Goal: Information Seeking & Learning: Learn about a topic

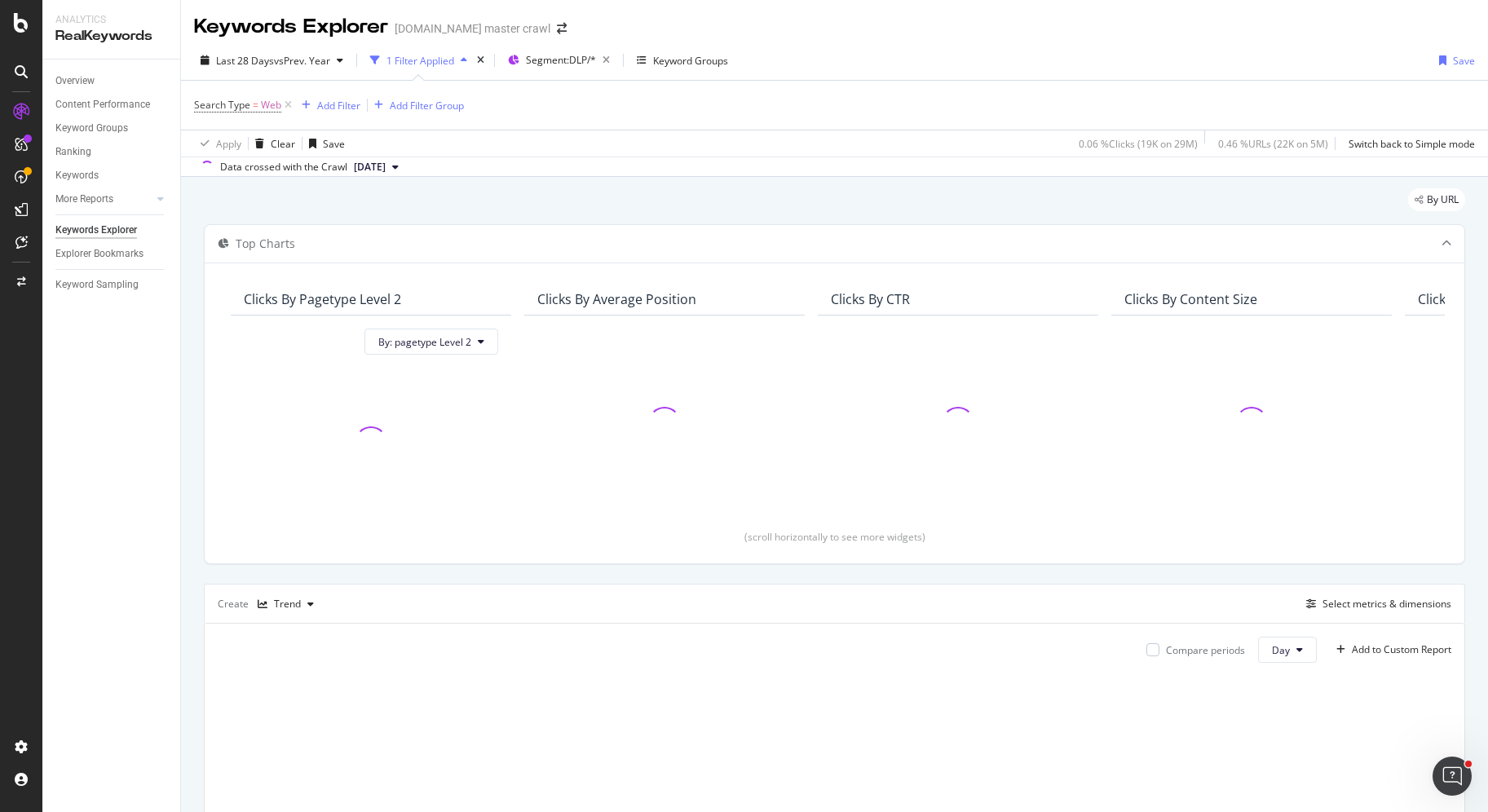
scroll to position [25, 0]
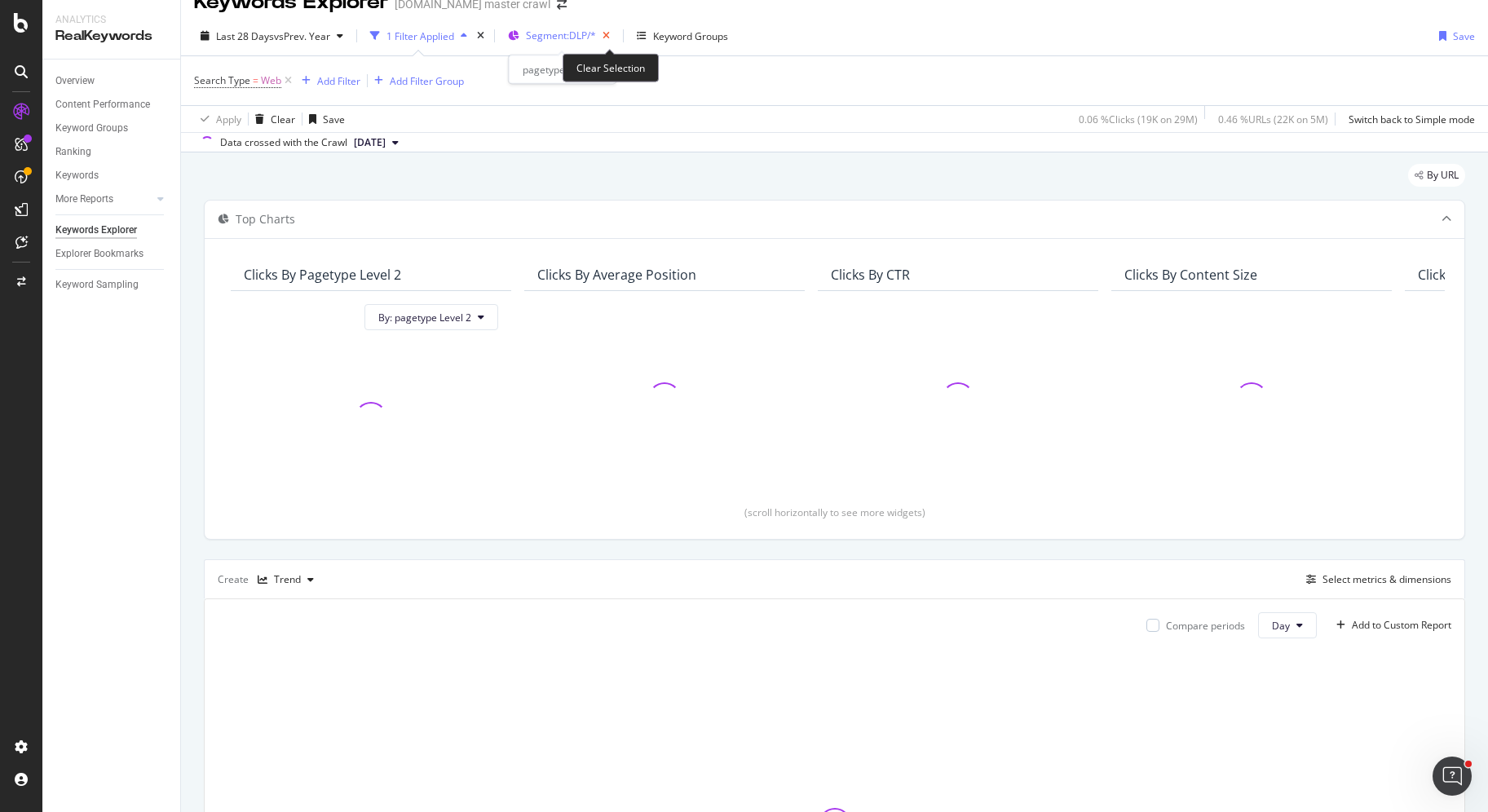
click at [616, 35] on icon "button" at bounding box center [606, 36] width 21 height 23
click at [555, 39] on span "Segments" at bounding box center [549, 36] width 45 height 14
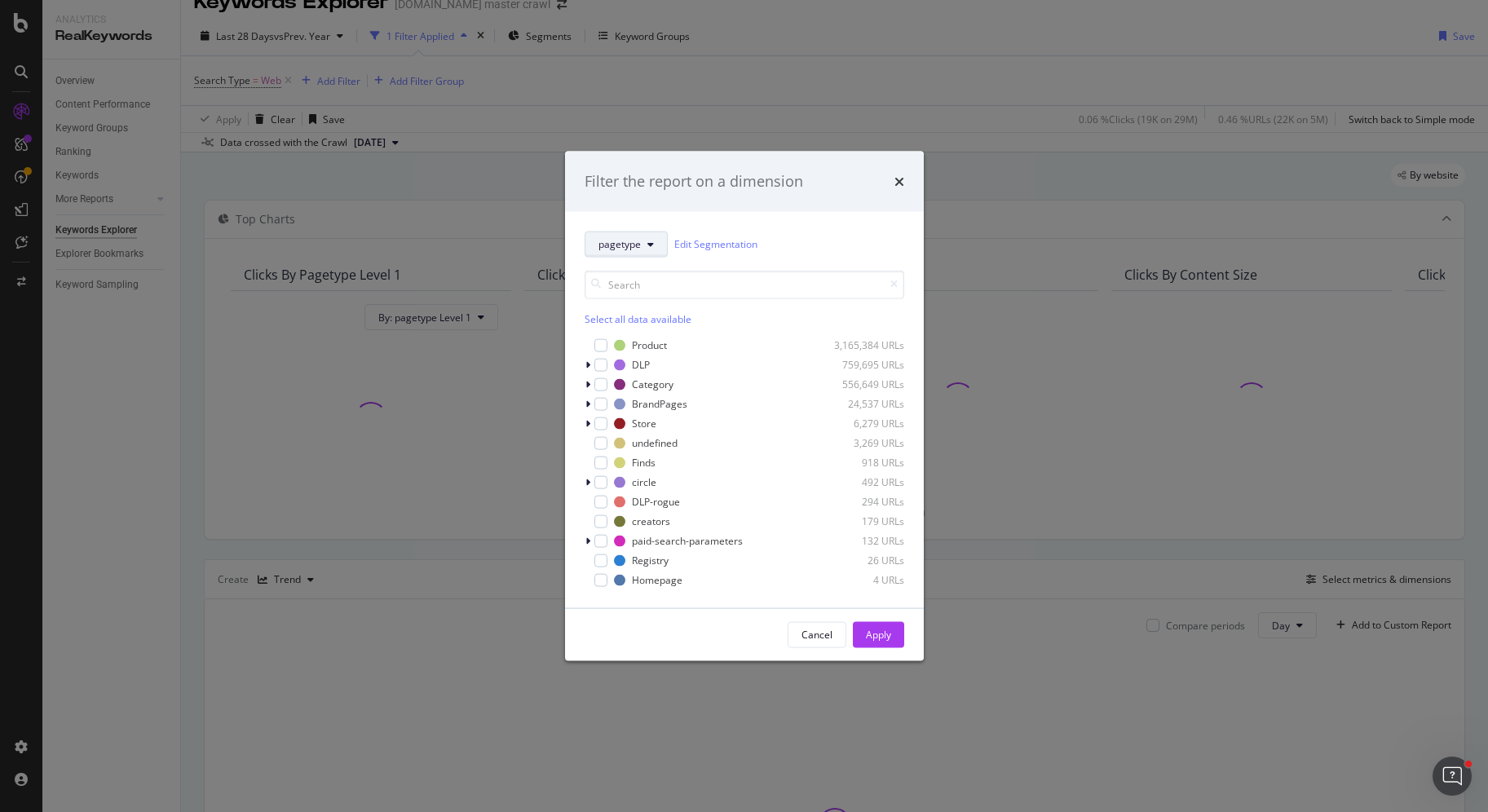
click at [653, 249] on button "pagetype" at bounding box center [626, 244] width 83 height 26
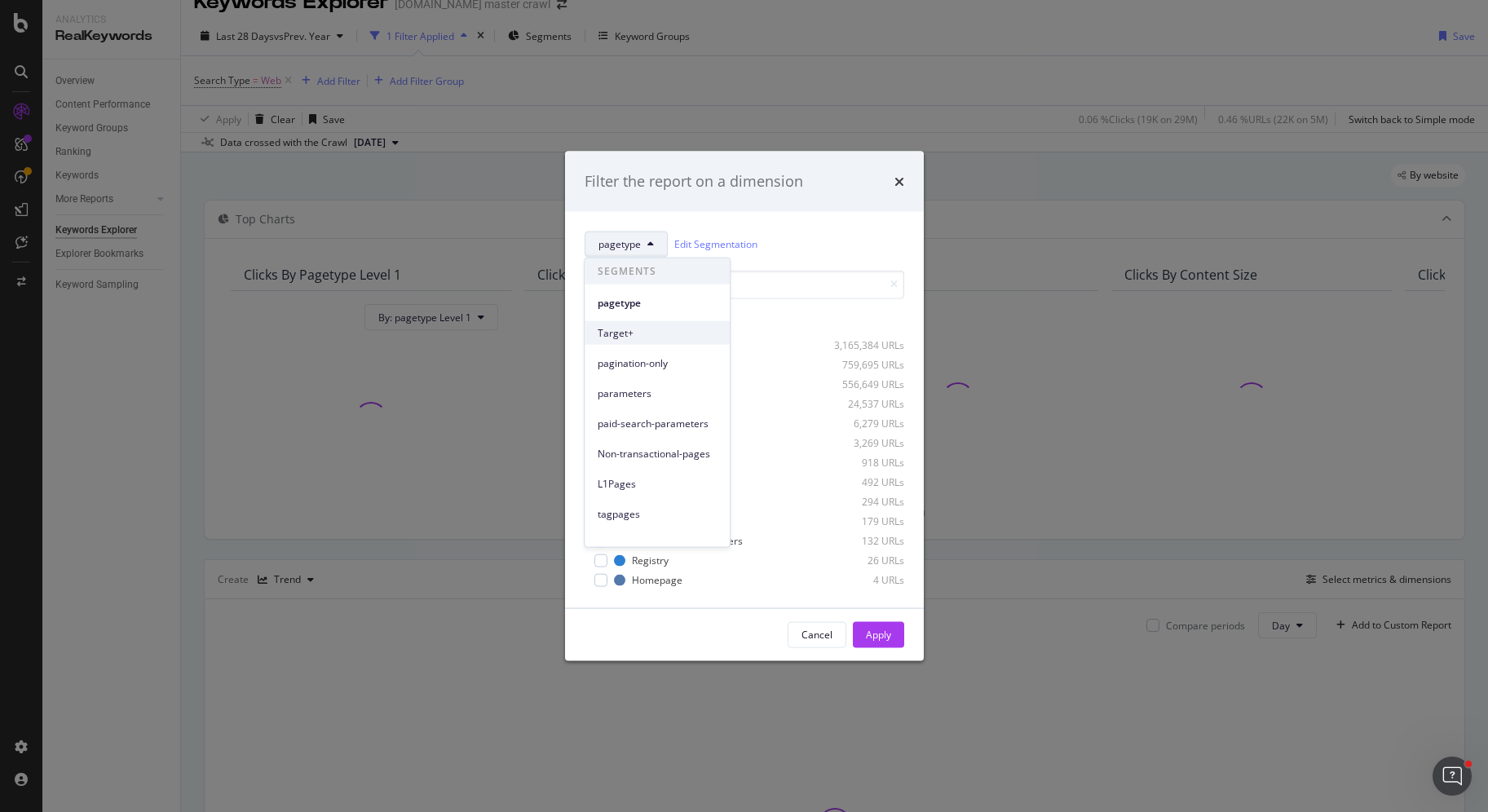
click at [647, 329] on span "Target+" at bounding box center [657, 332] width 119 height 15
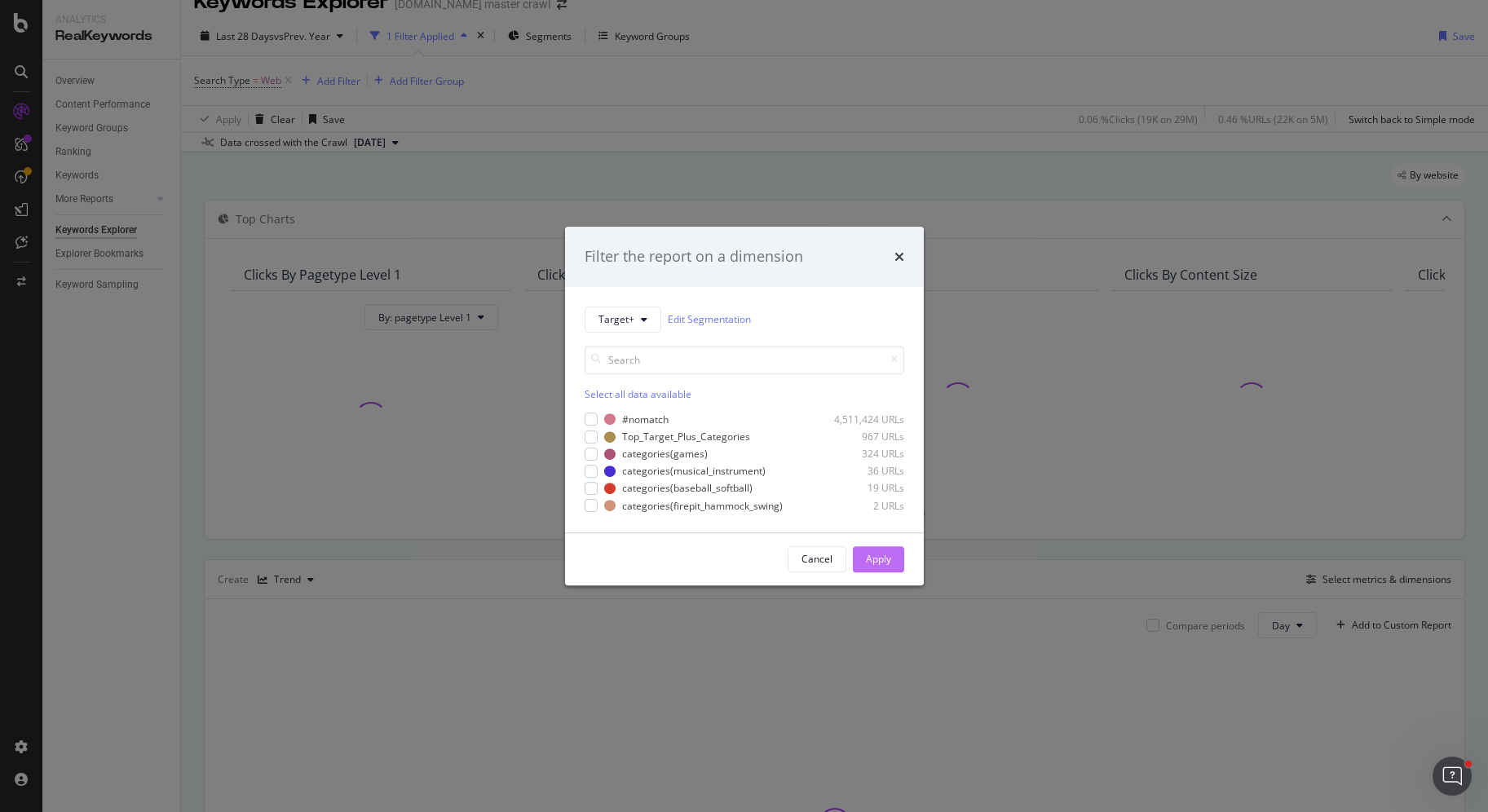
click at [879, 560] on div "Apply" at bounding box center [878, 558] width 26 height 14
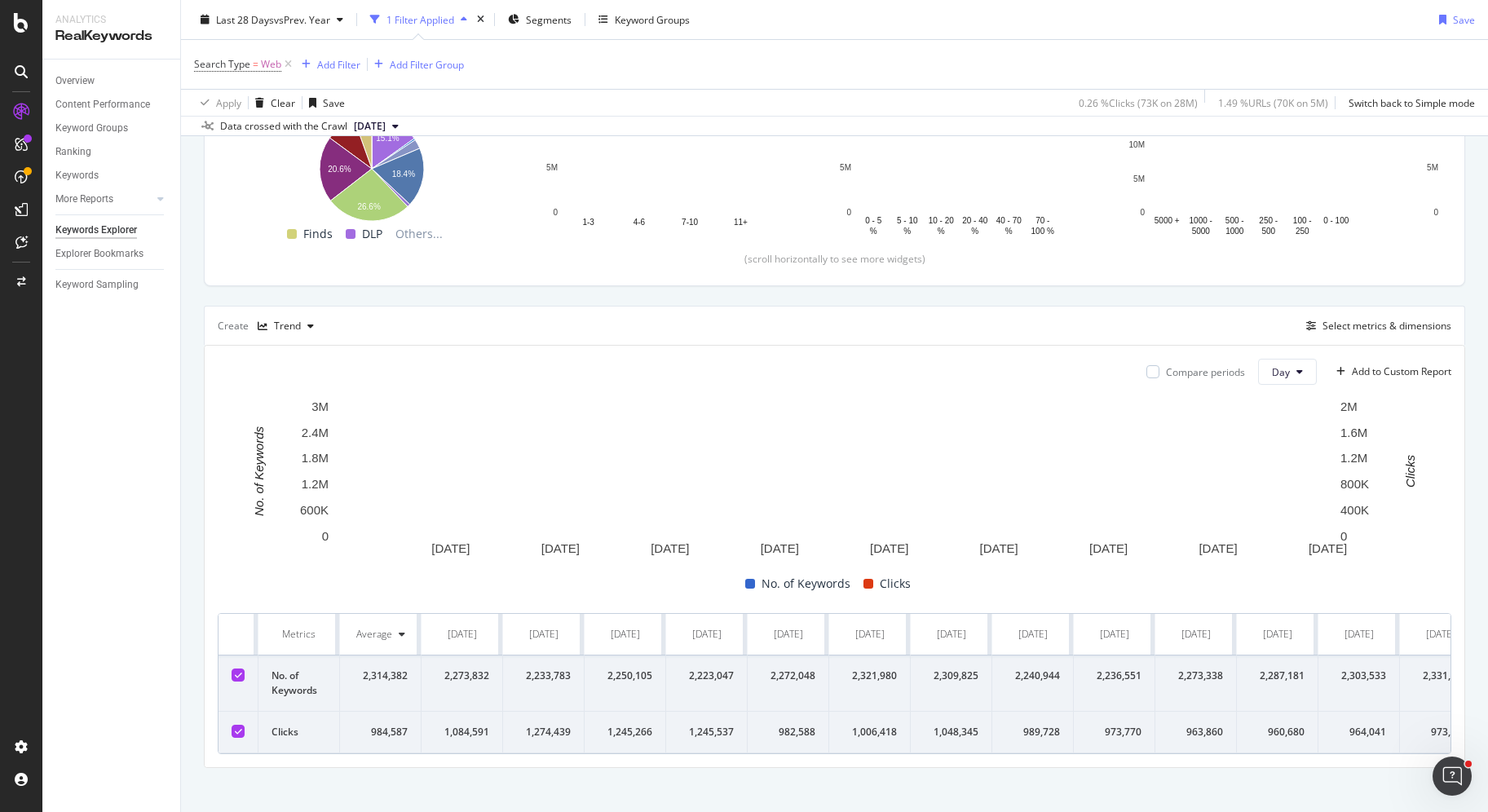
scroll to position [286, 0]
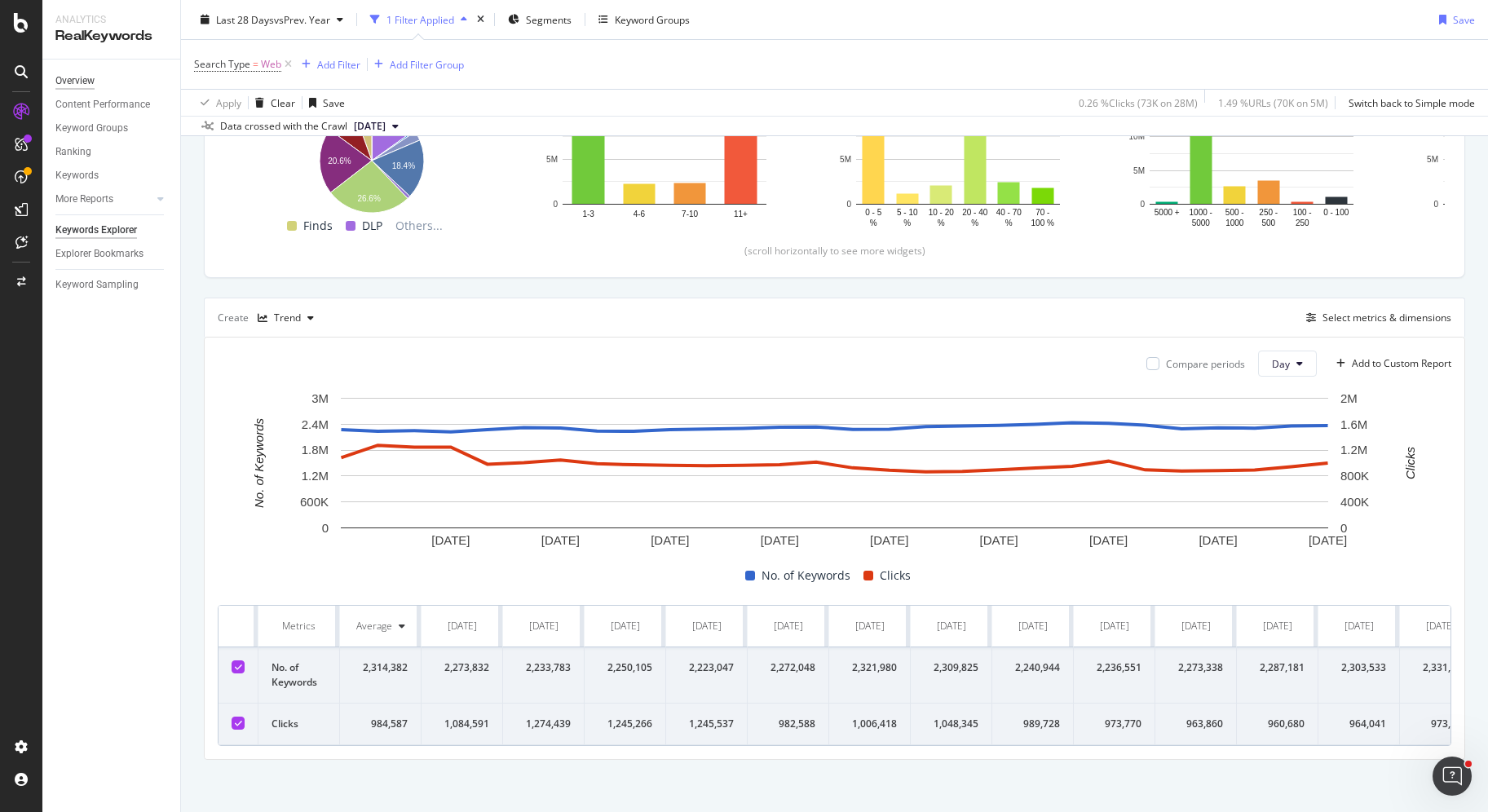
click at [89, 82] on div "Overview" at bounding box center [74, 81] width 39 height 17
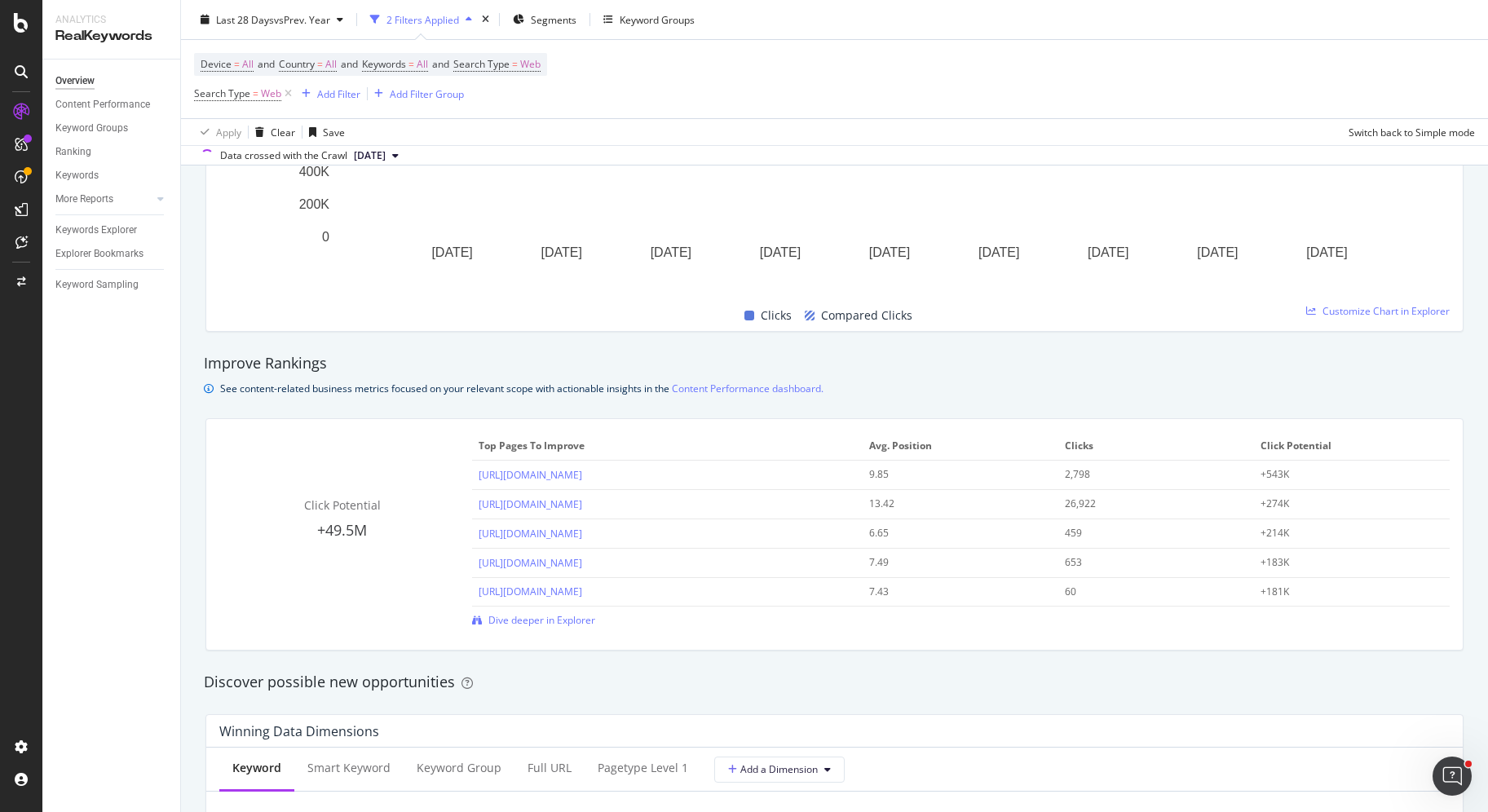
scroll to position [913, 0]
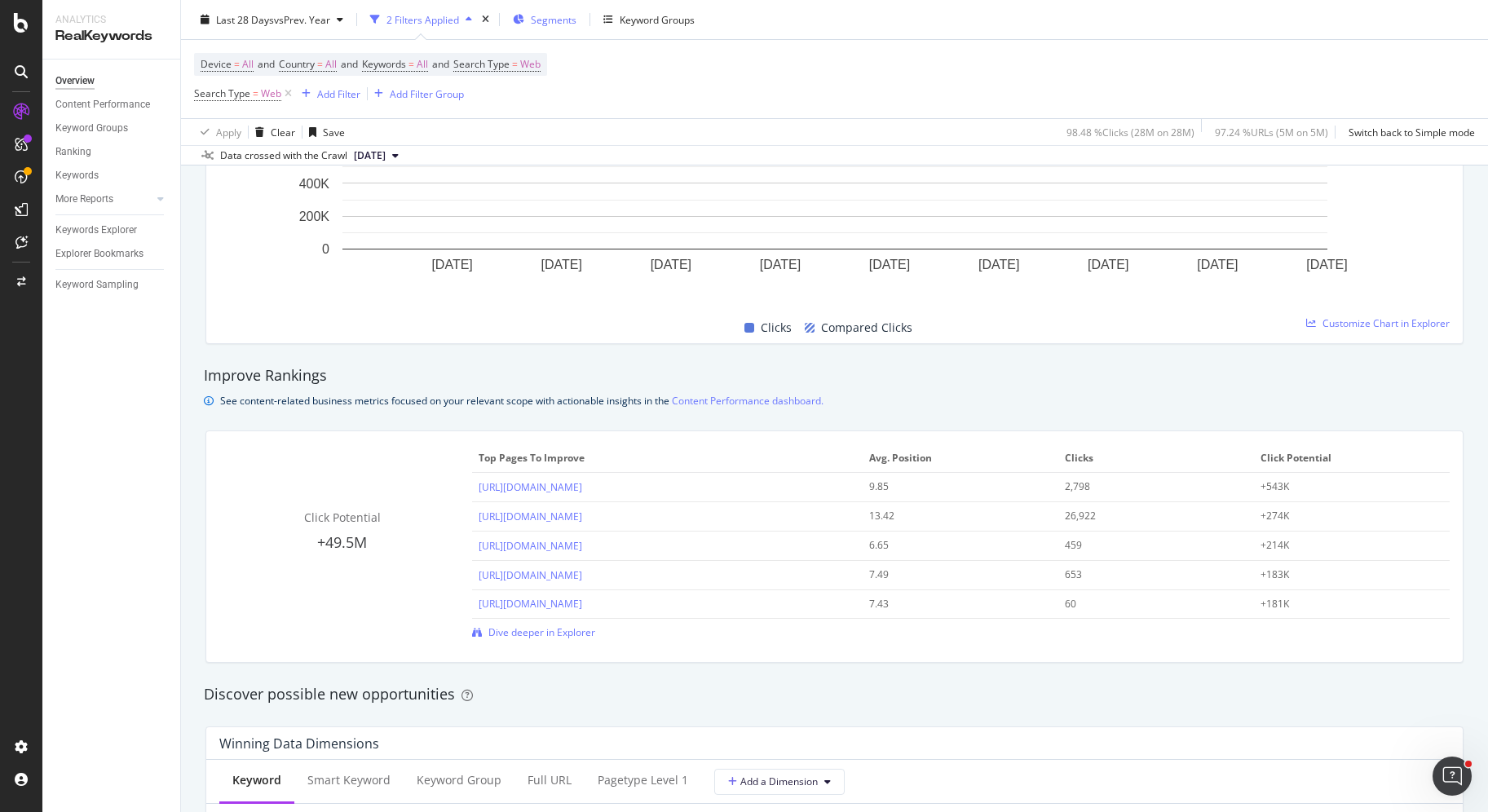
click at [564, 25] on span "Segments" at bounding box center [553, 19] width 45 height 14
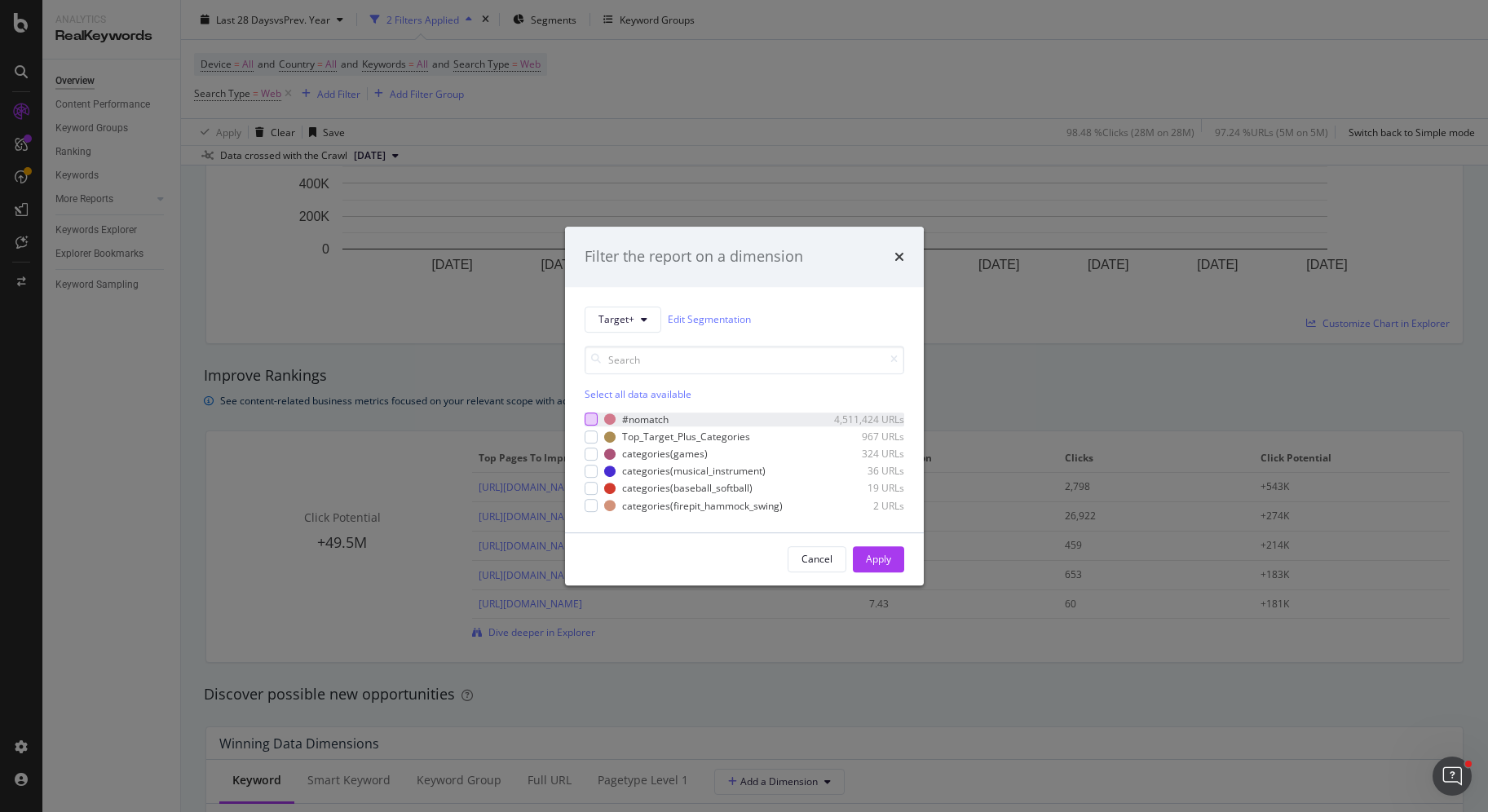
click at [591, 418] on div "modal" at bounding box center [591, 420] width 13 height 13
click at [590, 444] on div "#nomatch 4,511,424 URLs Top_Target_Plus_Categories 967 URLs categories(games) 3…" at bounding box center [745, 462] width 320 height 101
click at [590, 439] on div "modal" at bounding box center [591, 437] width 13 height 13
click at [590, 461] on div "#nomatch 4,511,424 URLs Top_Target_Plus_Categories 967 URLs categories(games) 3…" at bounding box center [745, 462] width 320 height 101
click at [588, 450] on div "modal" at bounding box center [591, 454] width 13 height 13
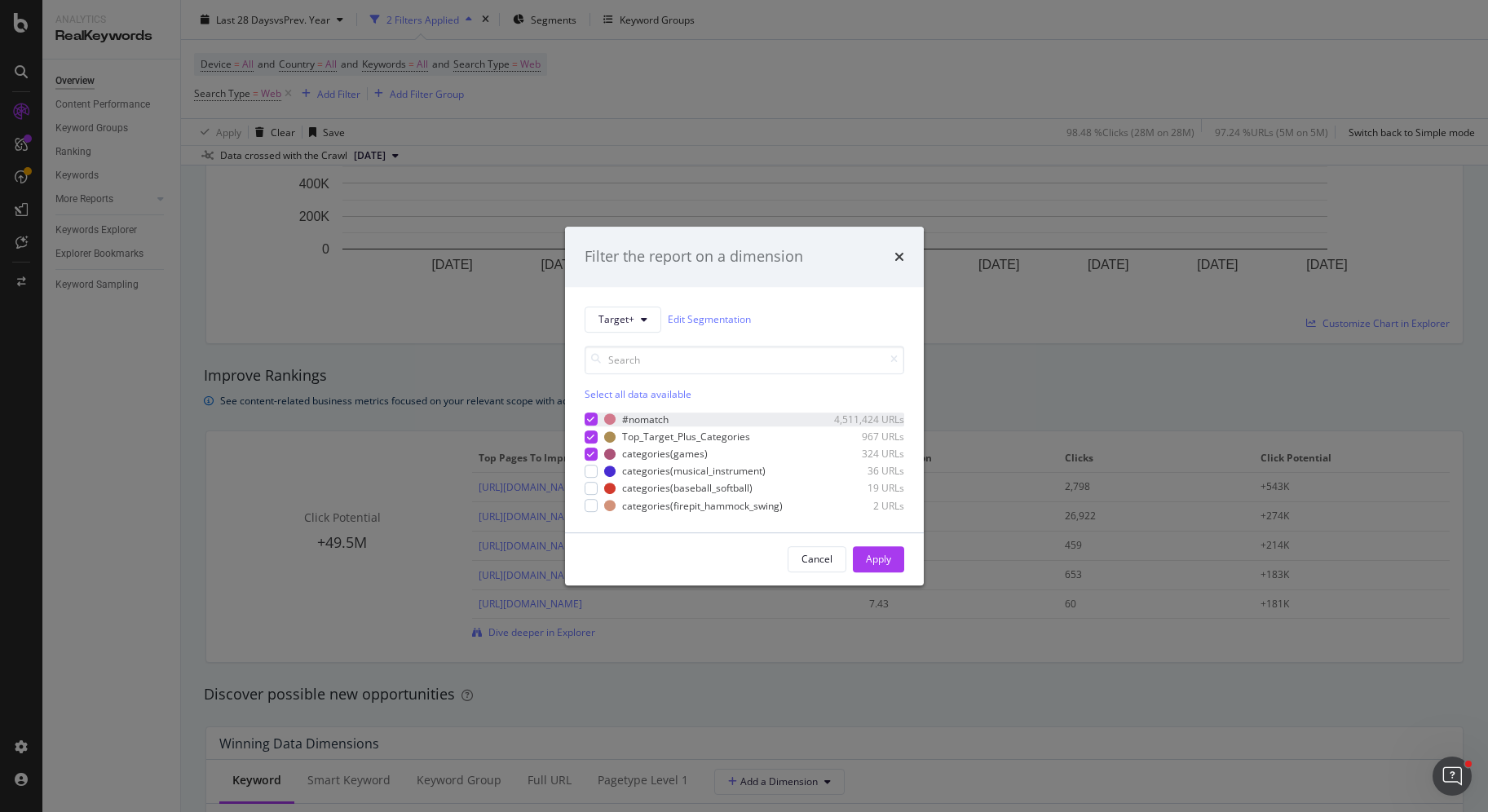
click at [589, 421] on icon "modal" at bounding box center [591, 420] width 7 height 8
click at [591, 467] on div "modal" at bounding box center [591, 472] width 13 height 13
click at [591, 491] on div "modal" at bounding box center [591, 488] width 13 height 13
click at [591, 511] on div "modal" at bounding box center [591, 505] width 13 height 13
click at [627, 327] on button "Target+" at bounding box center [623, 320] width 77 height 26
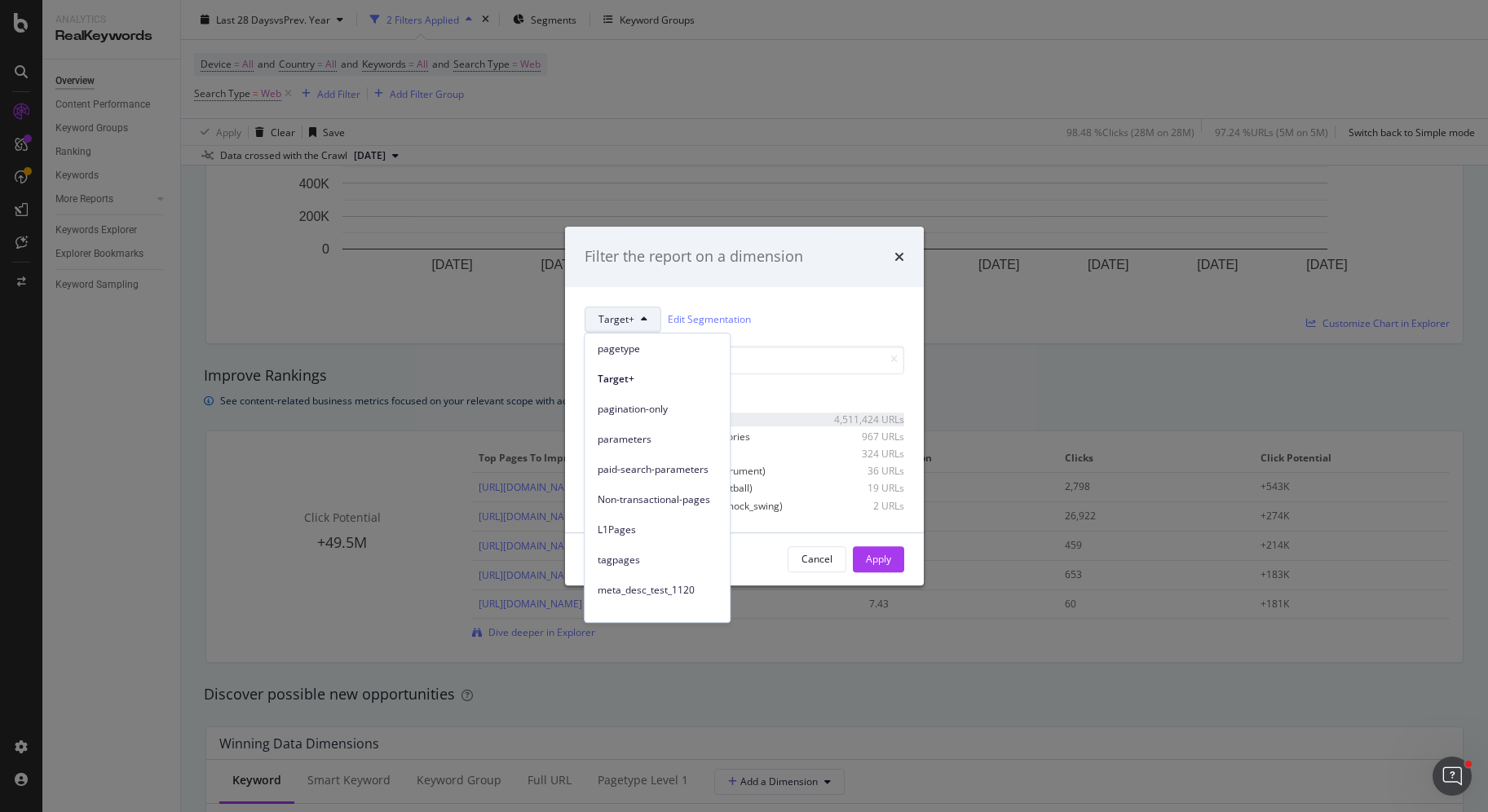
scroll to position [0, 0]
click at [685, 404] on span "Target+" at bounding box center [657, 408] width 119 height 15
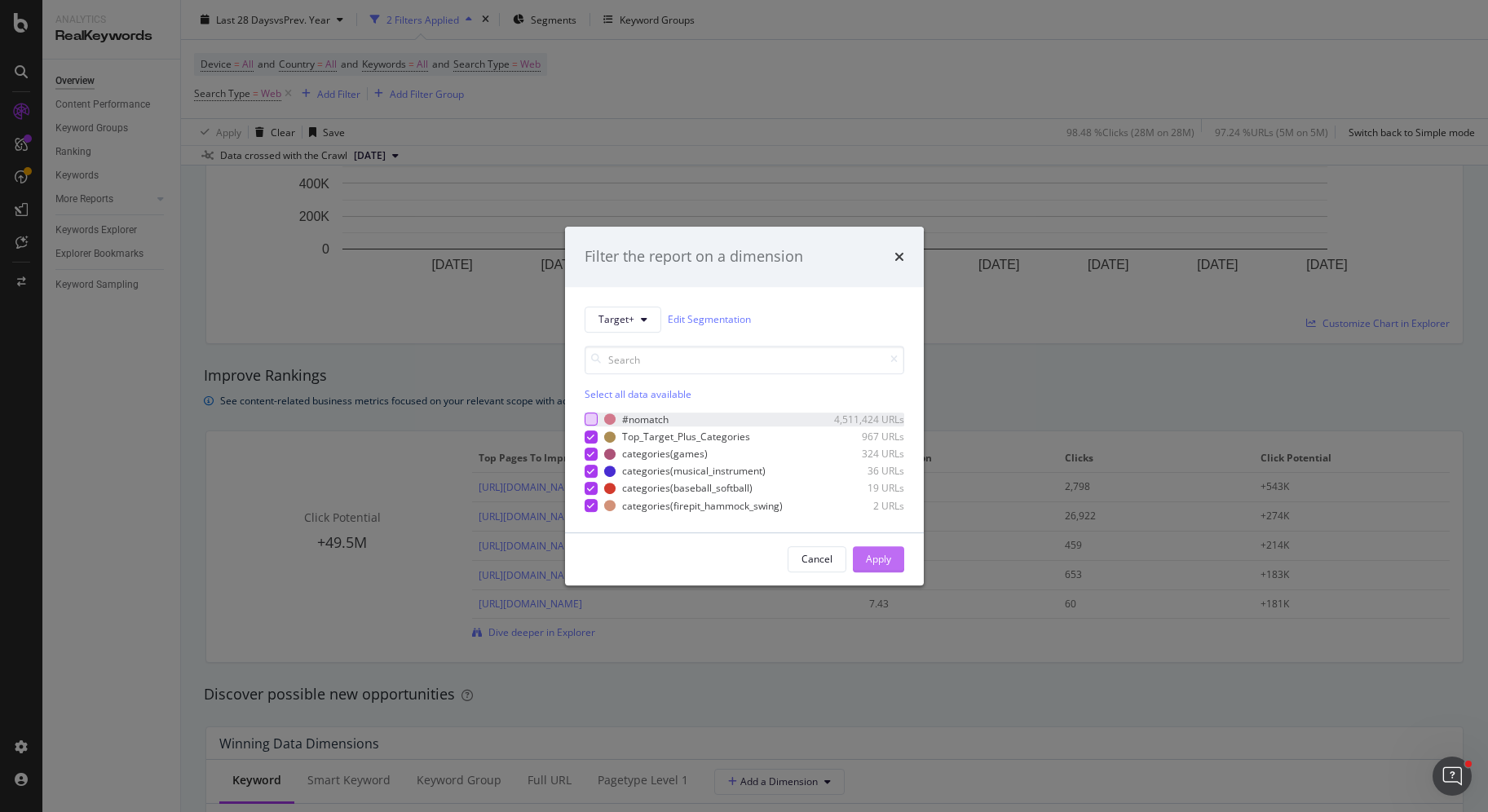
click at [888, 557] on div "Apply" at bounding box center [878, 558] width 26 height 14
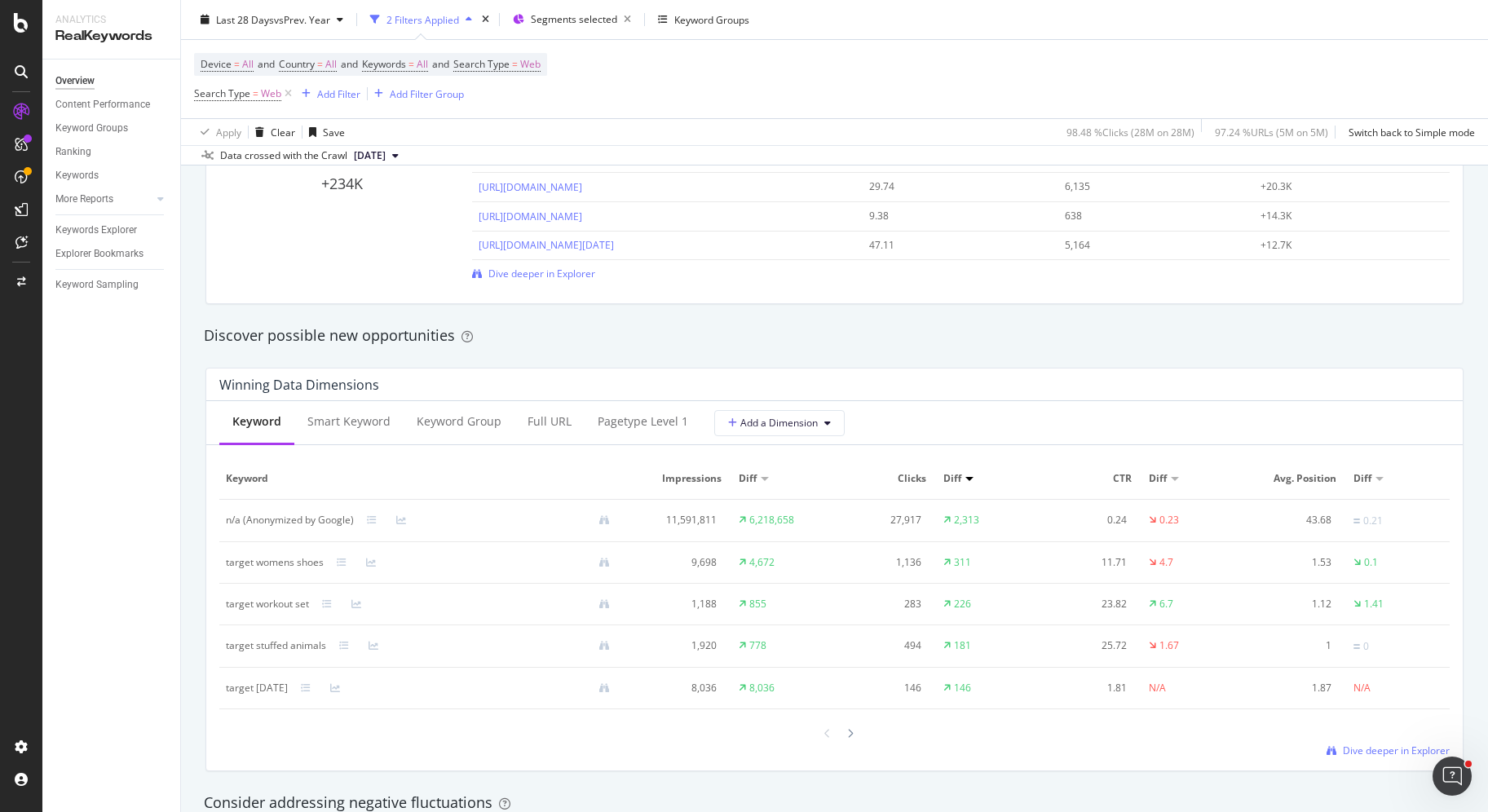
scroll to position [1236, 0]
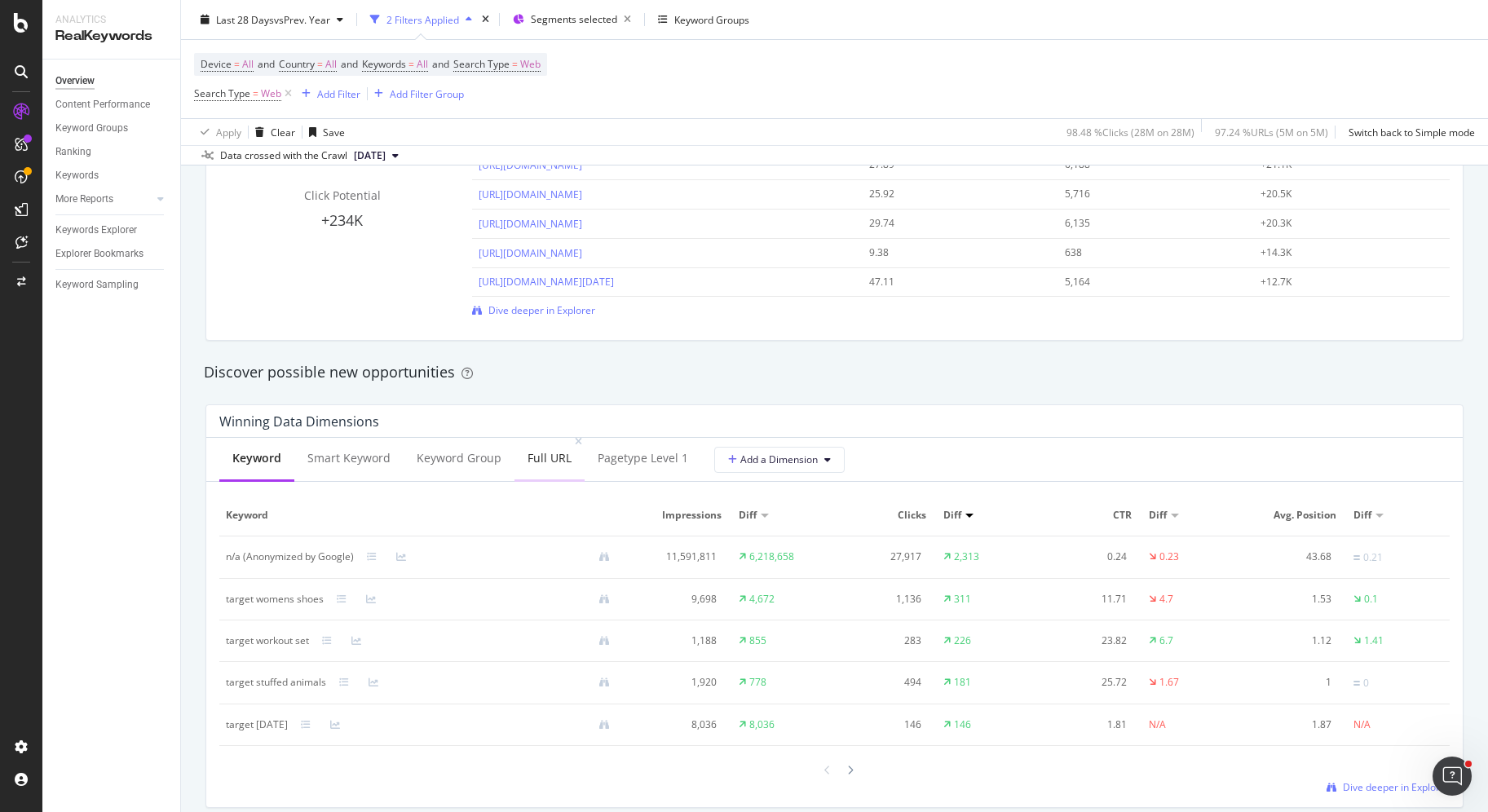
click at [530, 462] on div "Full URL" at bounding box center [549, 458] width 44 height 16
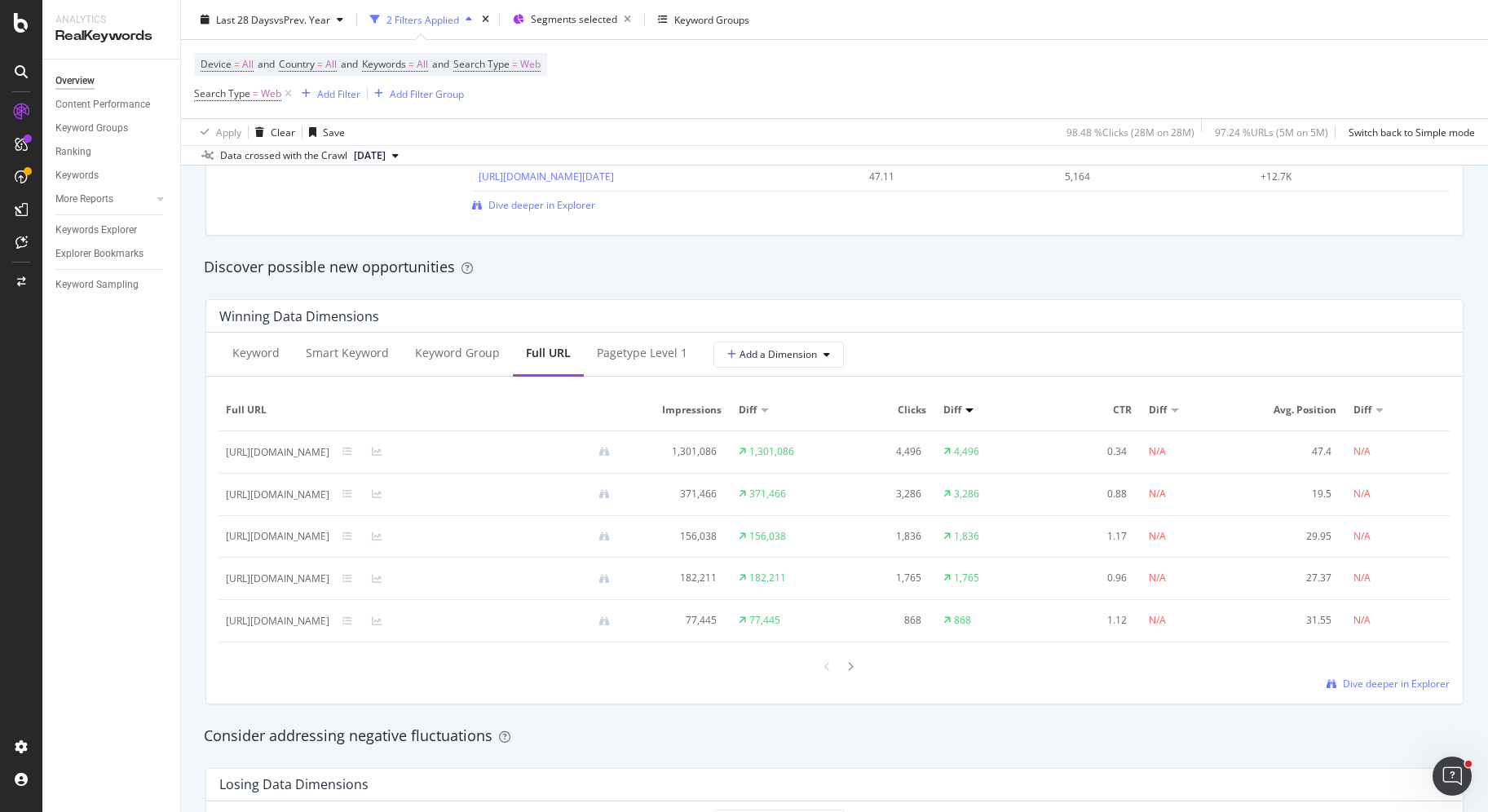
scroll to position [1354, 0]
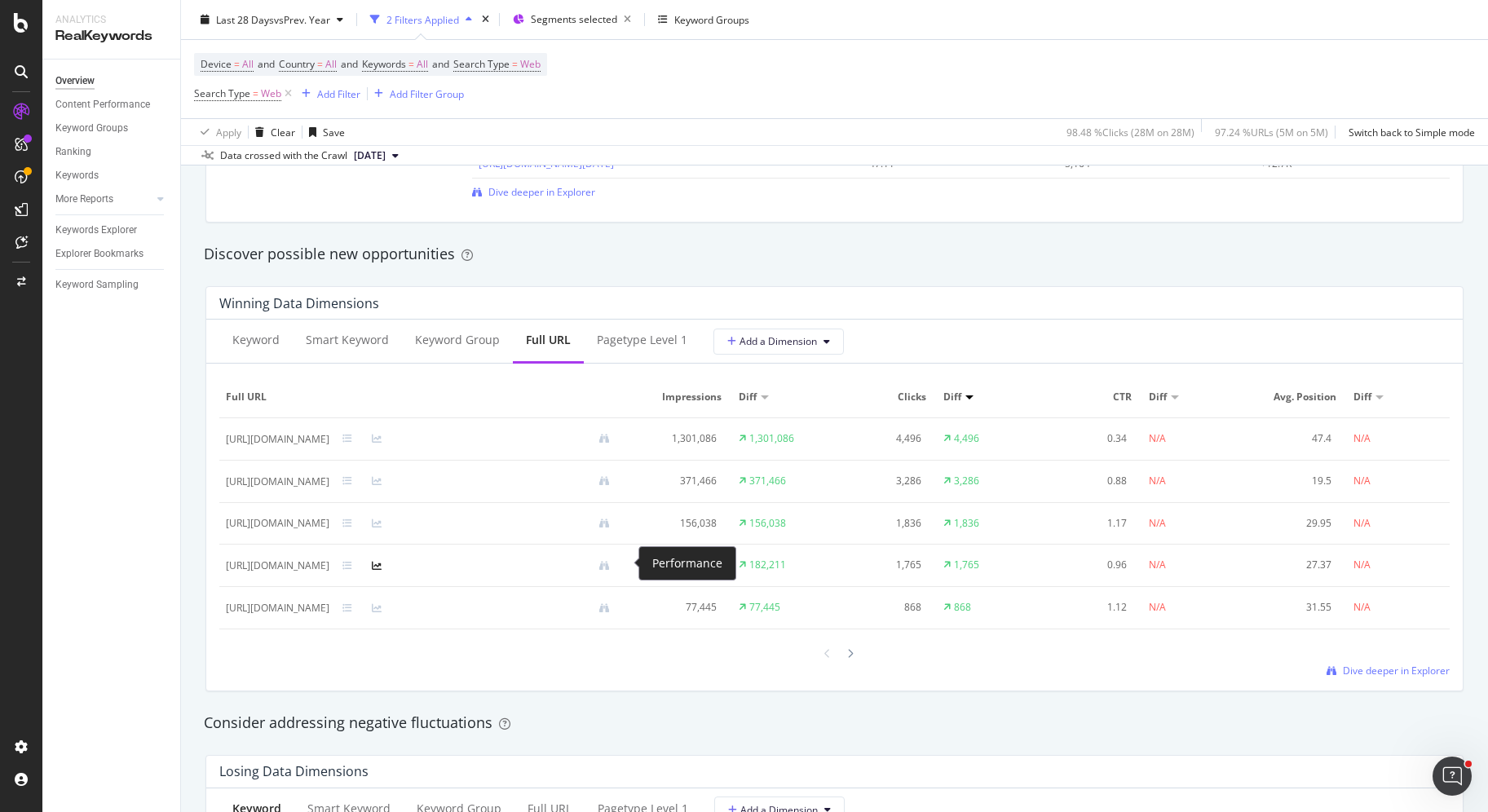
click at [382, 566] on icon at bounding box center [377, 566] width 10 height 10
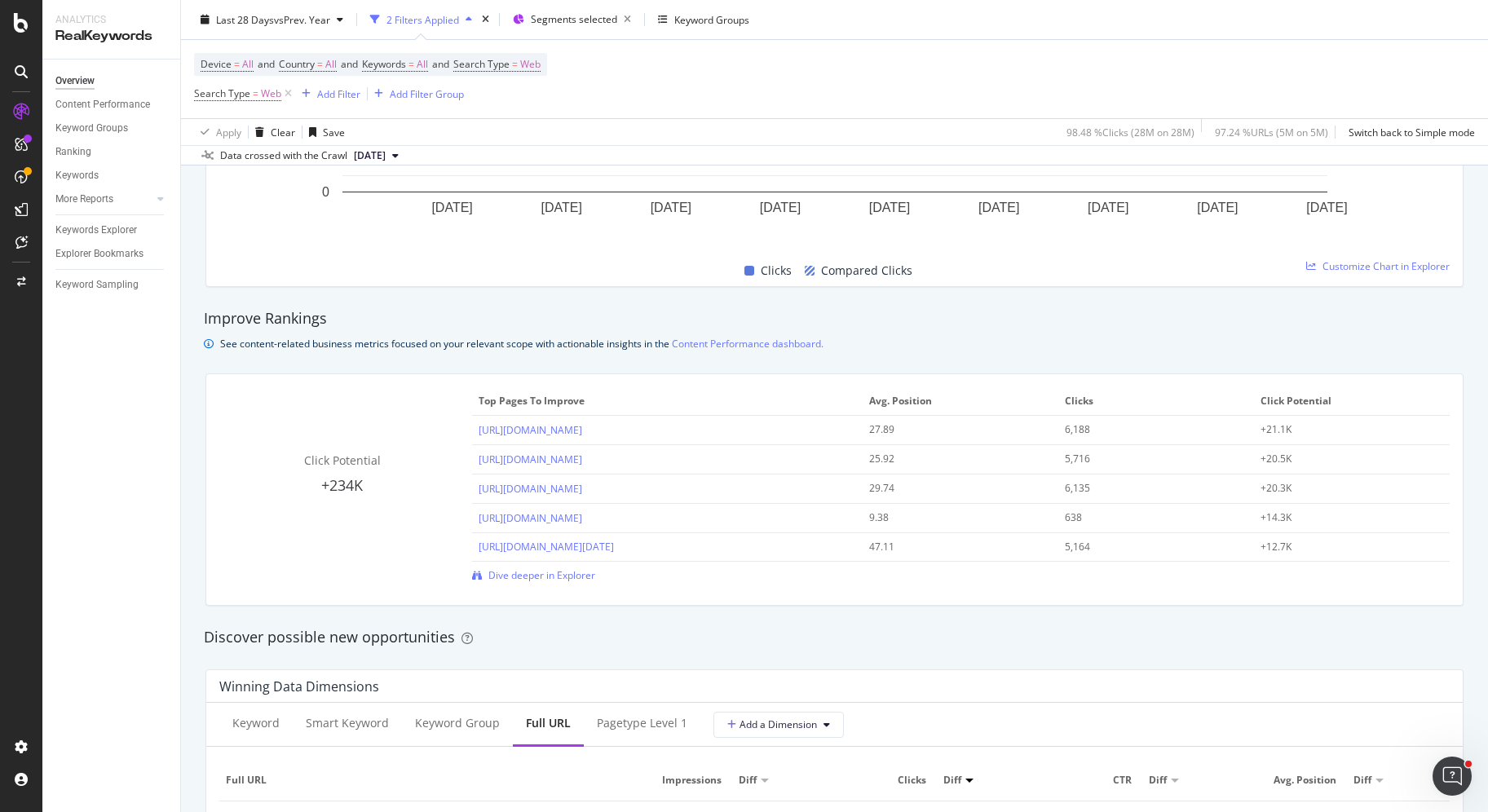
scroll to position [934, 0]
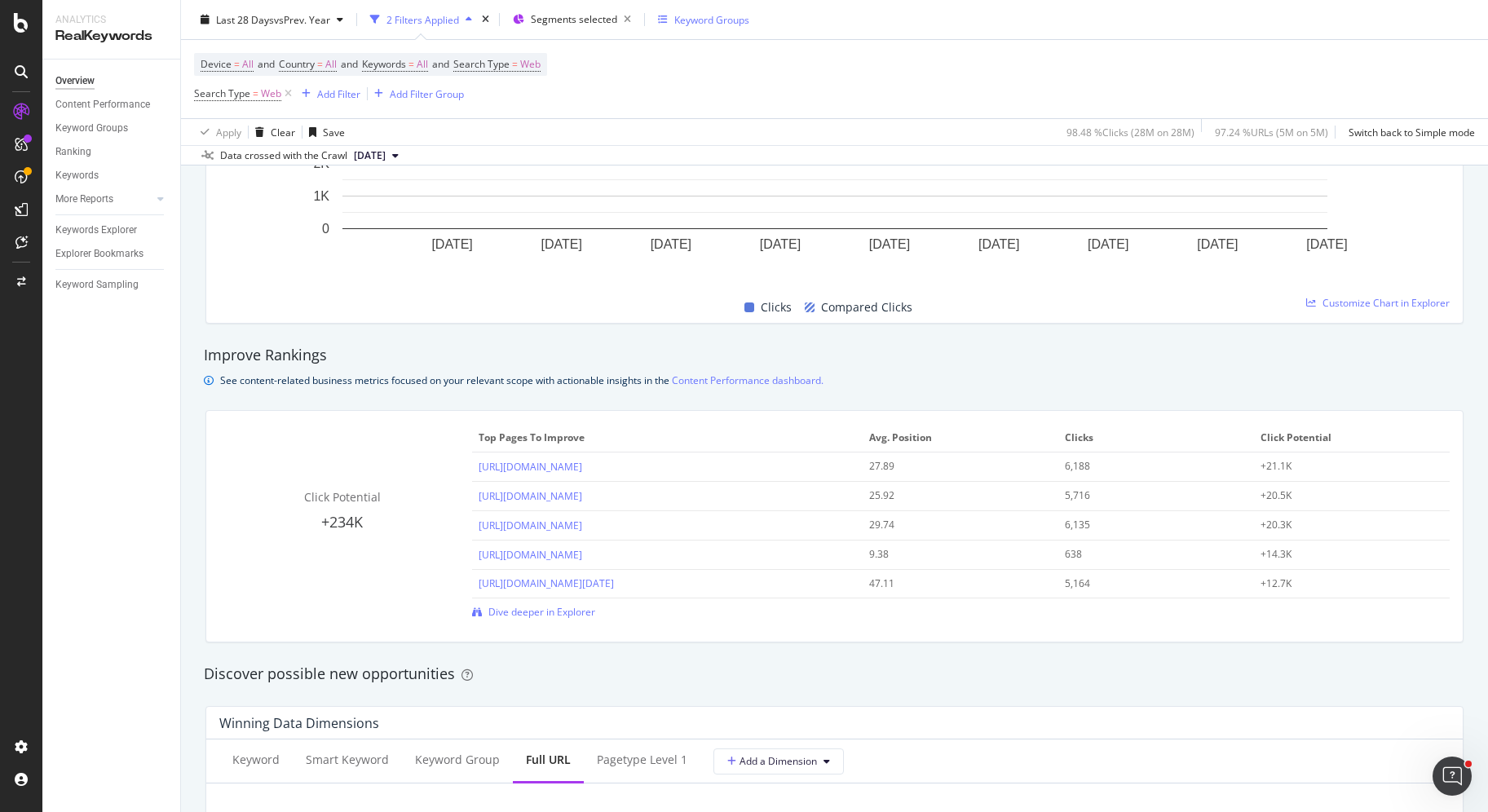
click at [706, 19] on div "Keyword Groups" at bounding box center [712, 19] width 75 height 14
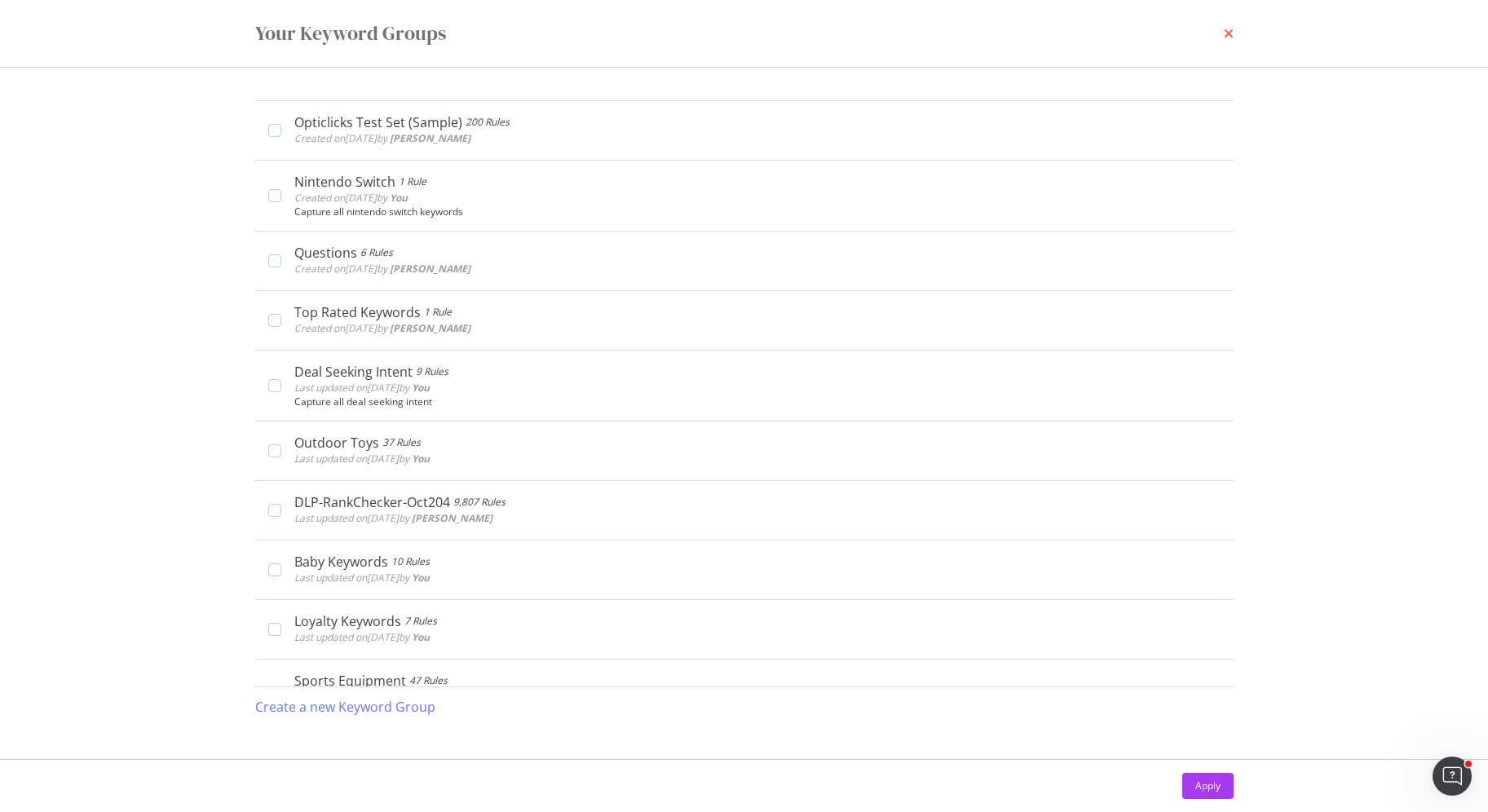
click at [1227, 39] on icon "times" at bounding box center [1229, 34] width 10 height 13
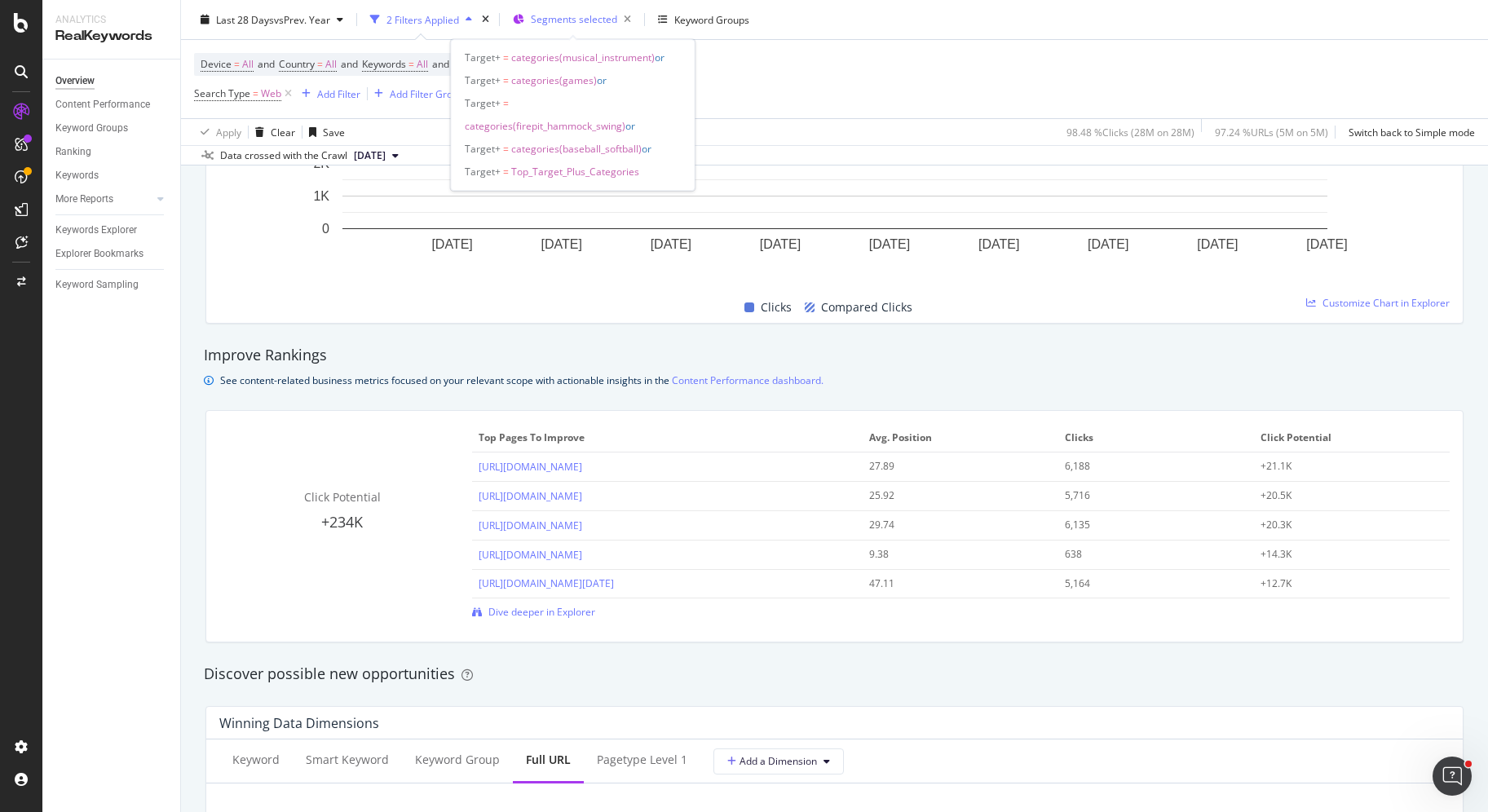
click at [586, 9] on div "Segments selected" at bounding box center [585, 20] width 107 height 23
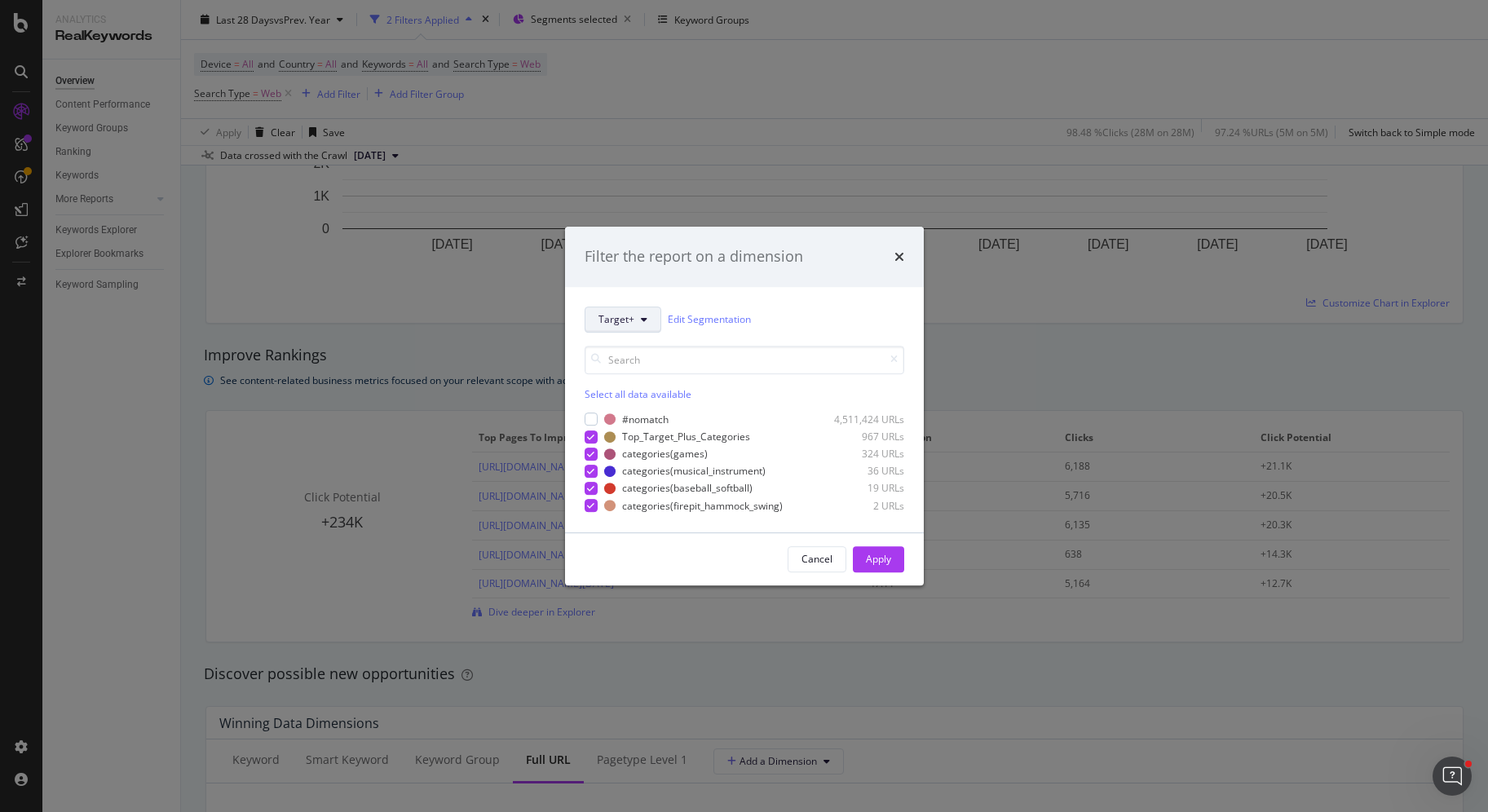
click at [622, 326] on button "Target+" at bounding box center [623, 320] width 77 height 26
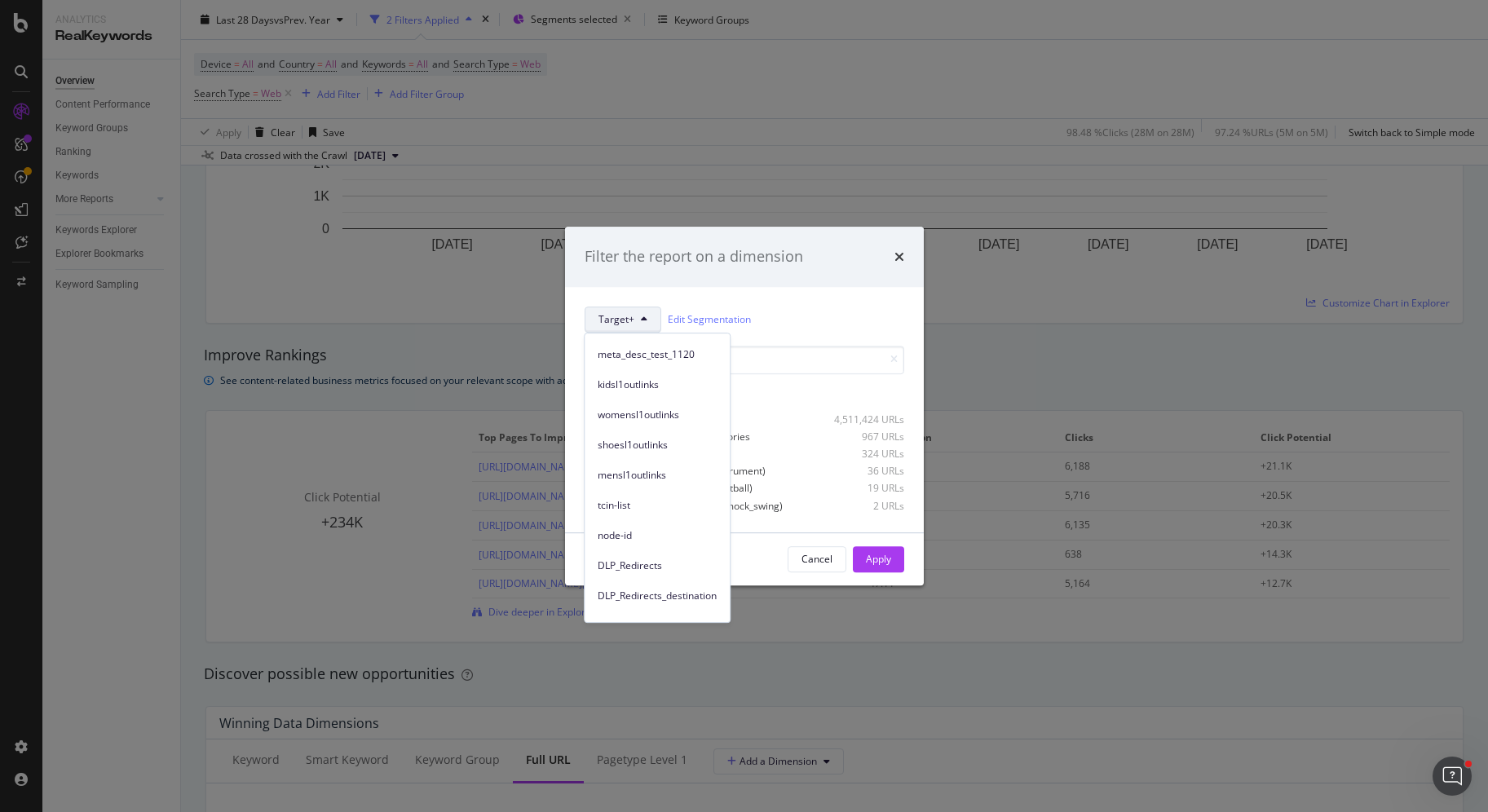
scroll to position [52, 0]
click at [657, 363] on div "Target+" at bounding box center [657, 355] width 145 height 24
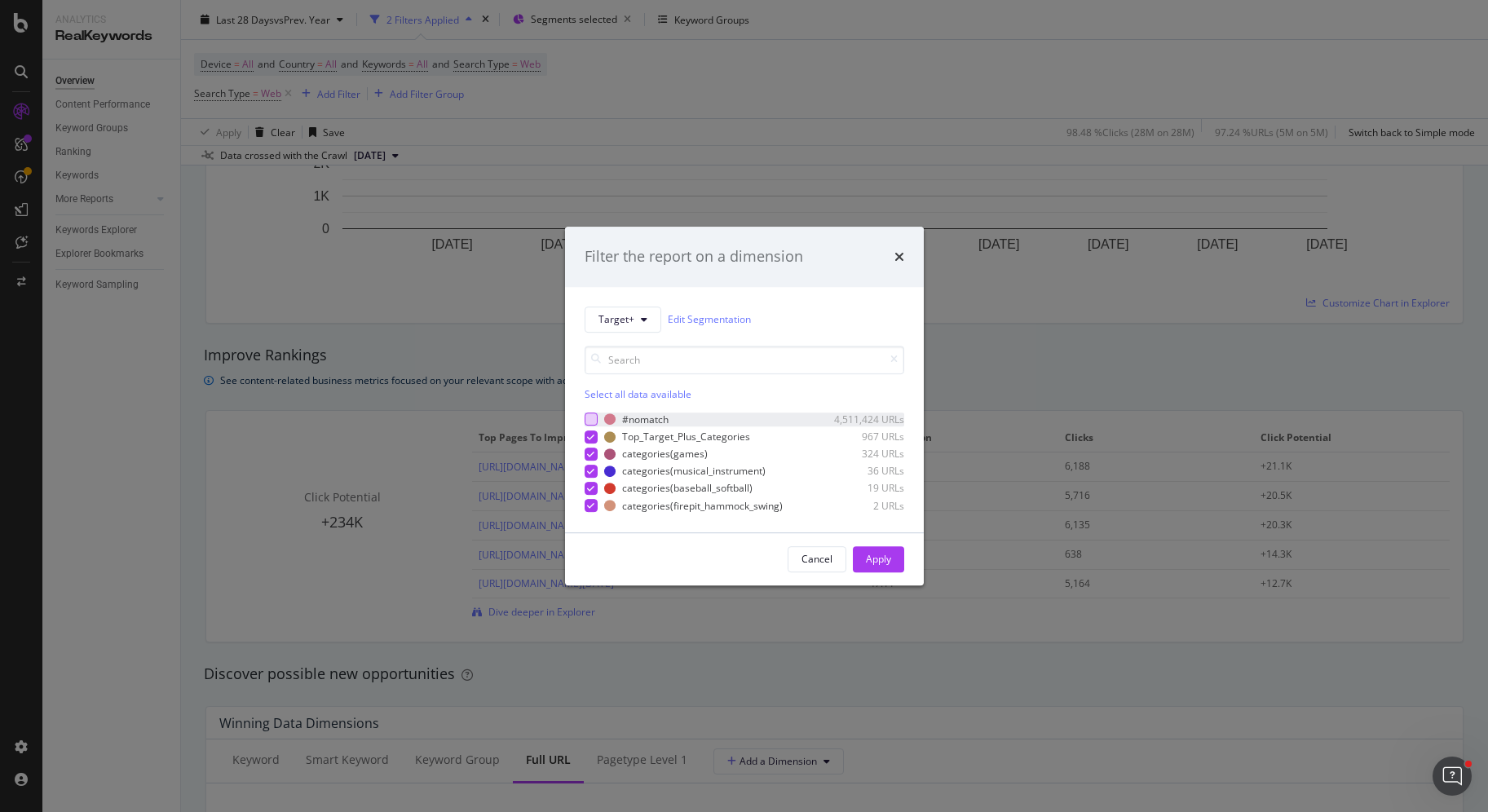
click at [589, 422] on div "modal" at bounding box center [591, 420] width 13 height 13
click at [873, 552] on div "Apply" at bounding box center [878, 558] width 26 height 14
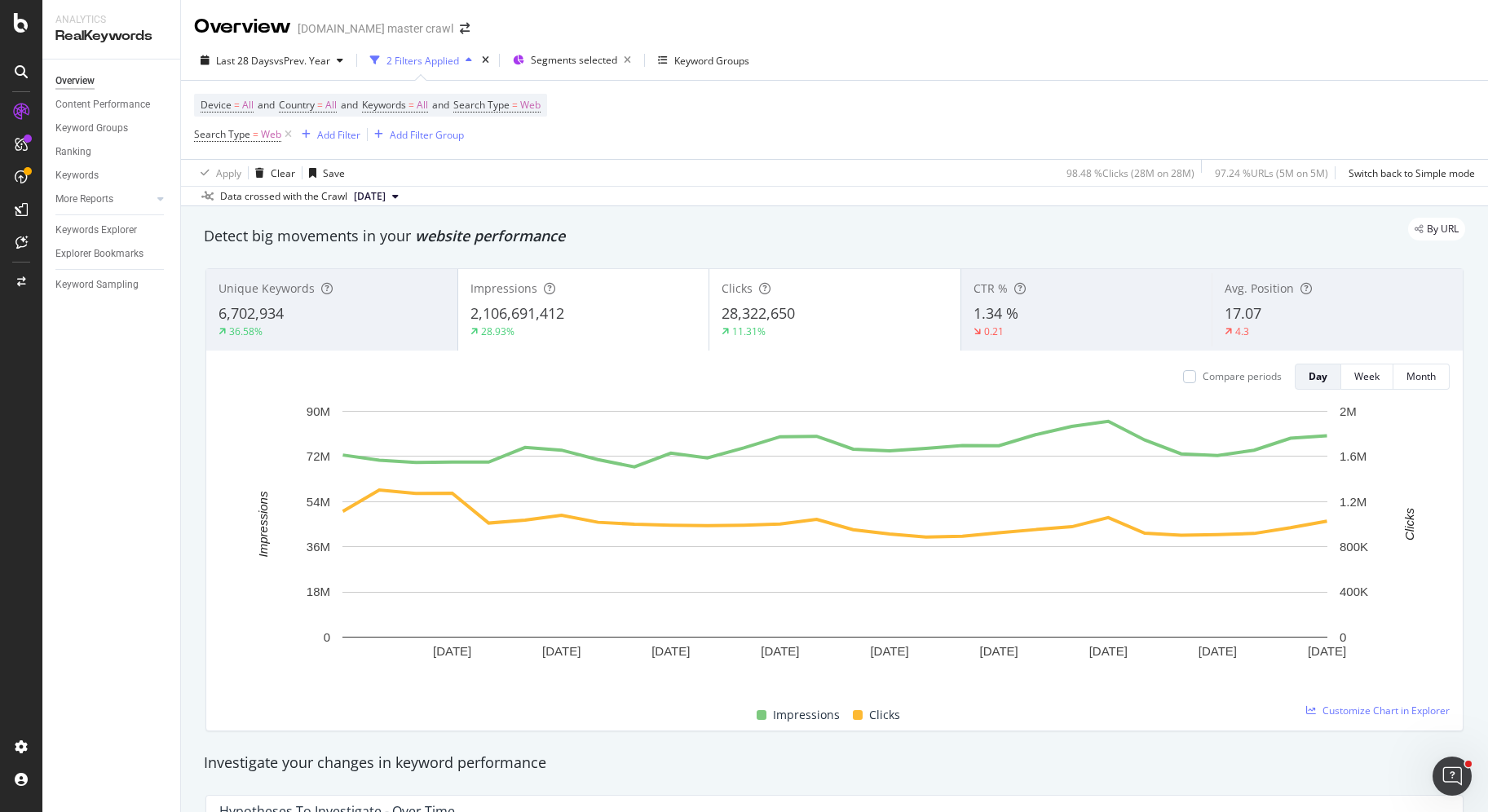
click at [374, 310] on div "6,702,934" at bounding box center [332, 314] width 227 height 21
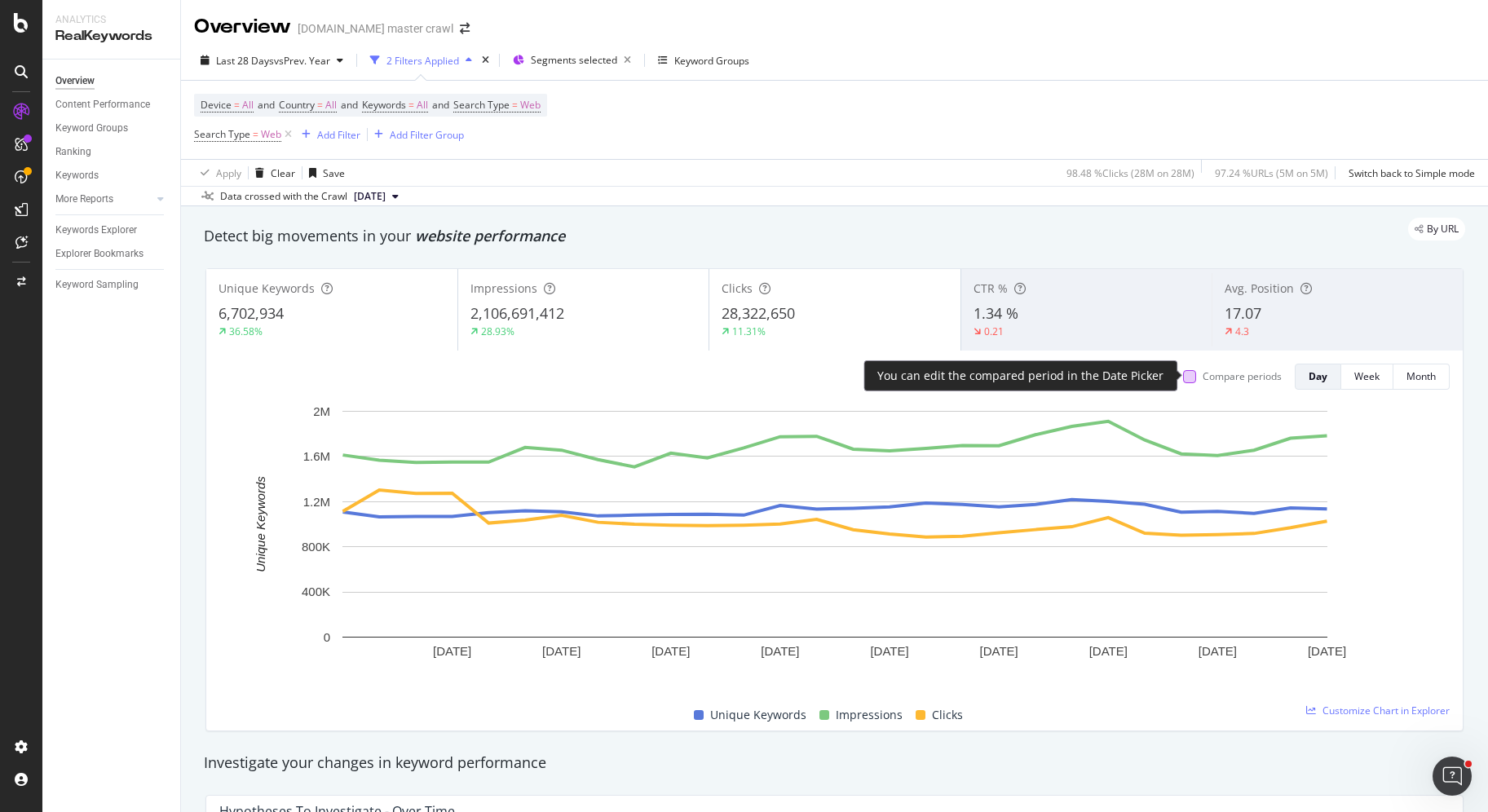
click at [1190, 378] on div at bounding box center [1190, 377] width 13 height 13
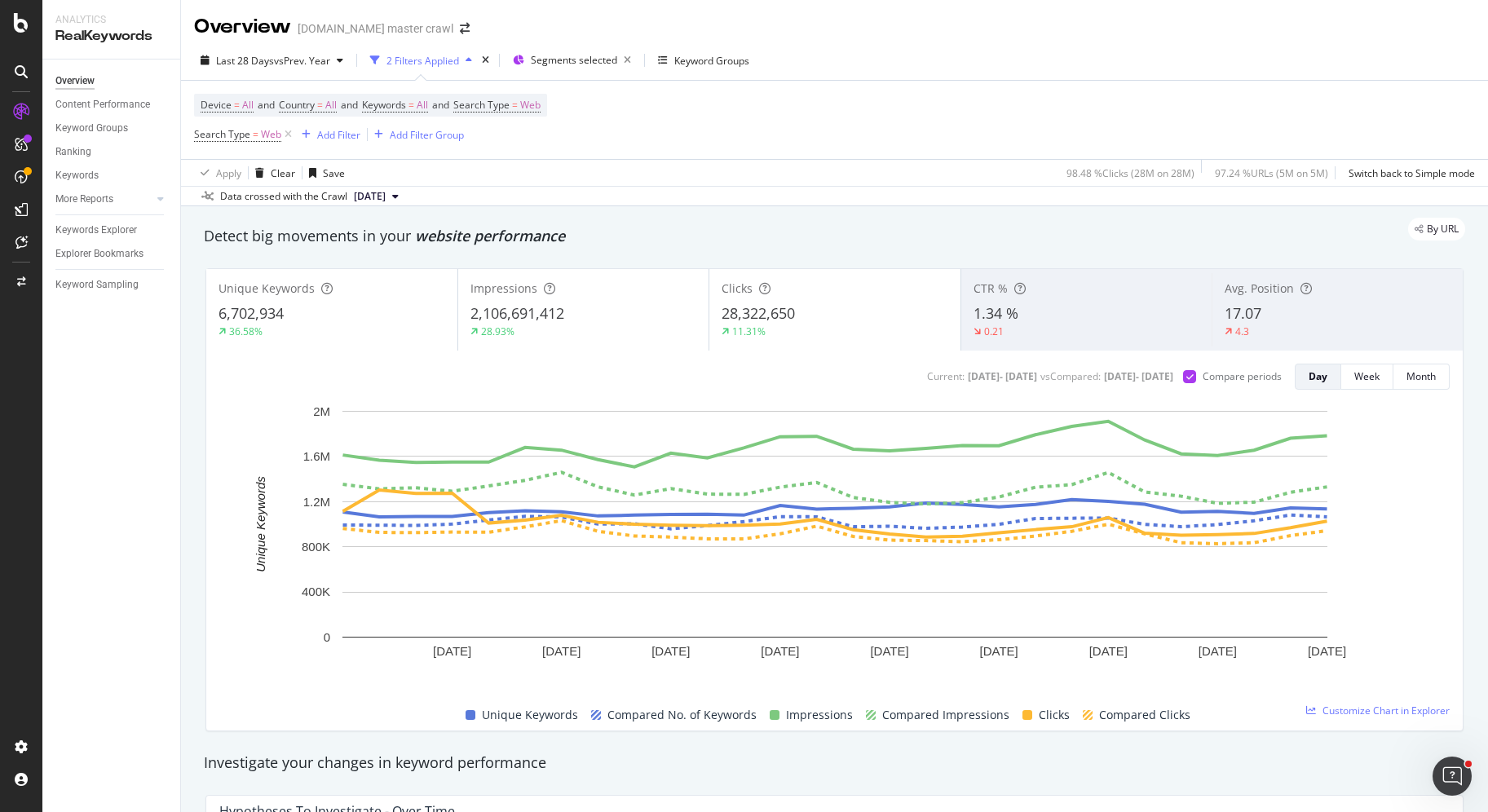
click at [565, 293] on div "Impressions" at bounding box center [583, 289] width 227 height 16
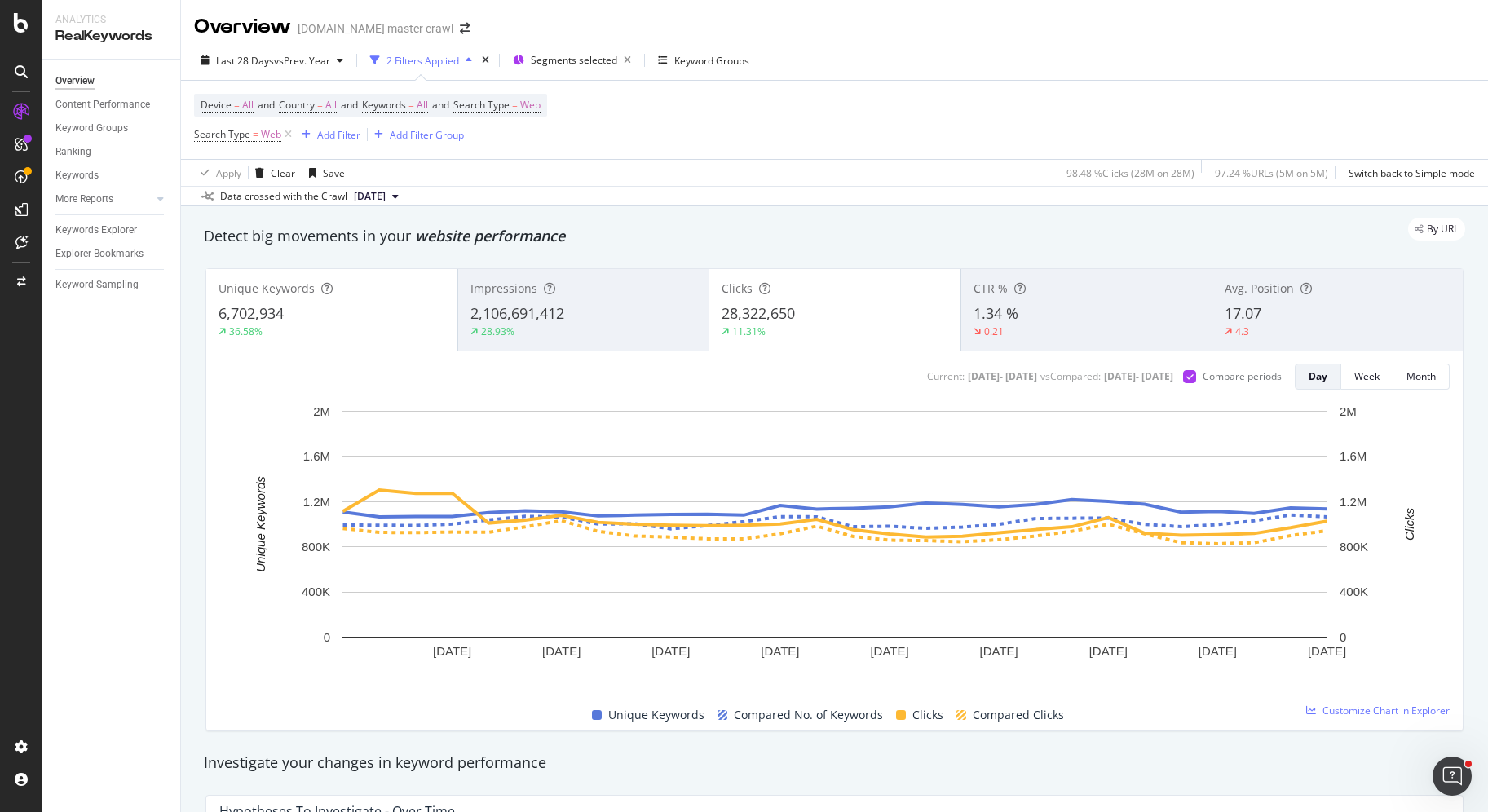
click at [356, 304] on div "6,702,934" at bounding box center [332, 314] width 227 height 21
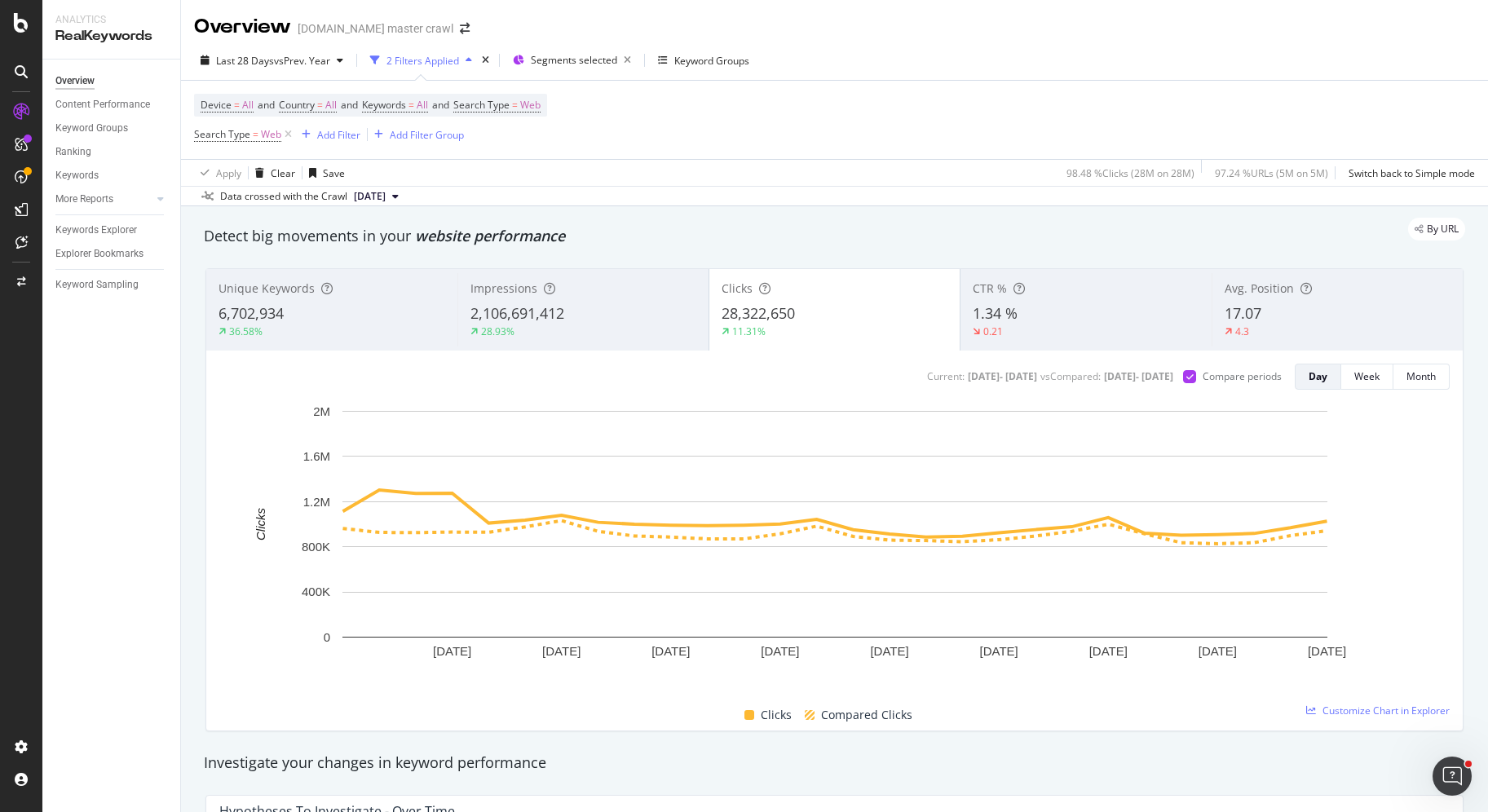
click at [494, 319] on span "2,106,691,412" at bounding box center [517, 313] width 94 height 20
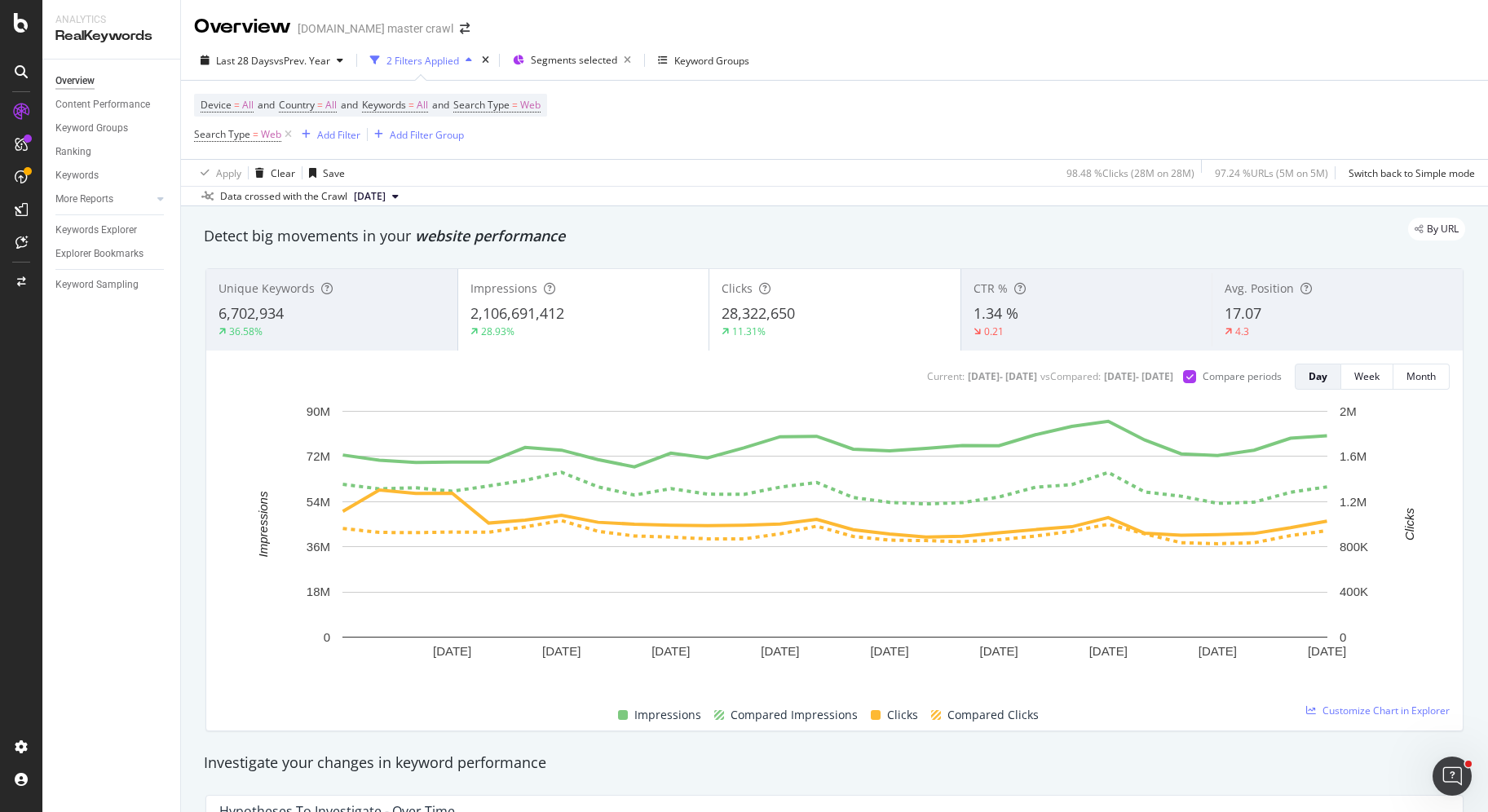
click at [774, 310] on span "28,322,650" at bounding box center [758, 313] width 73 height 20
